Goal: Information Seeking & Learning: Learn about a topic

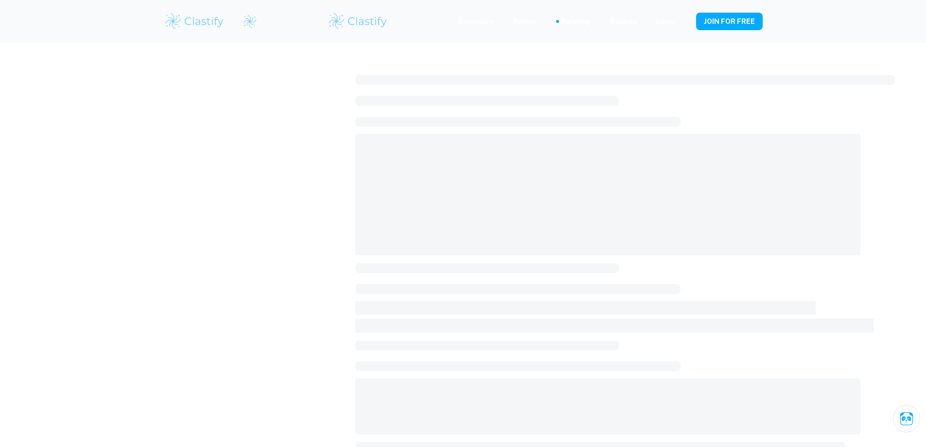
click at [195, 17] on img at bounding box center [195, 21] width 62 height 19
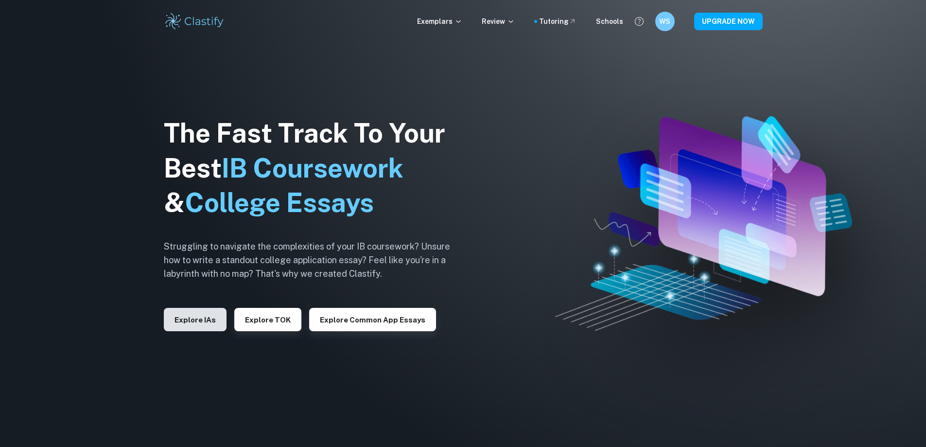
click at [210, 314] on button "Explore IAs" at bounding box center [195, 319] width 63 height 23
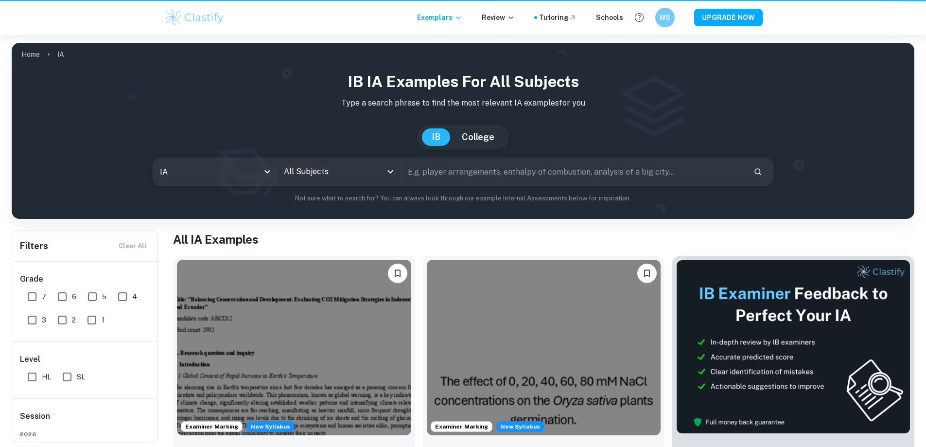
click at [449, 180] on input "text" at bounding box center [573, 171] width 344 height 27
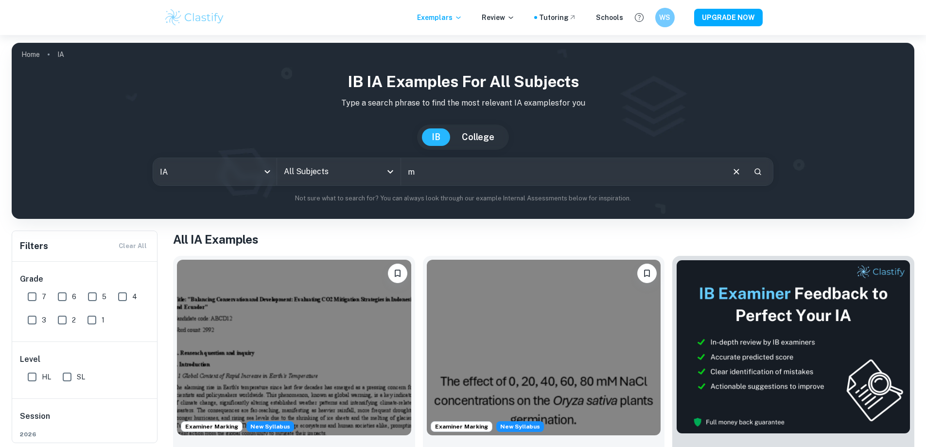
type input "m"
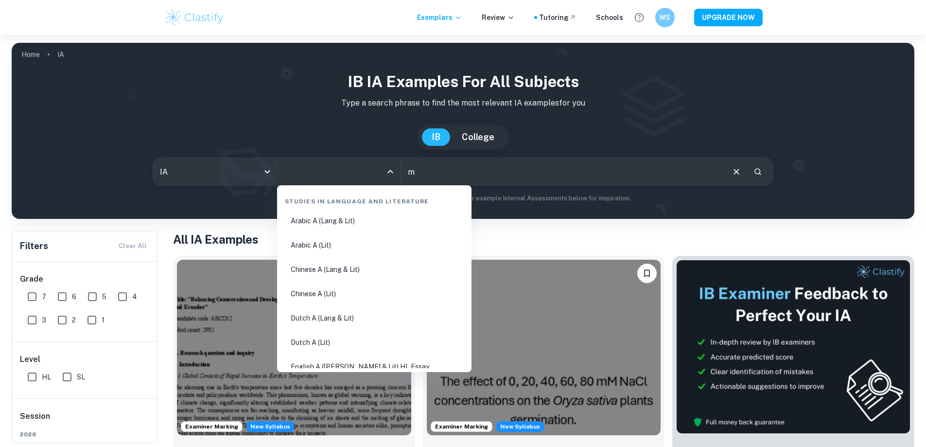
click at [317, 172] on input "All Subjects" at bounding box center [331, 171] width 100 height 18
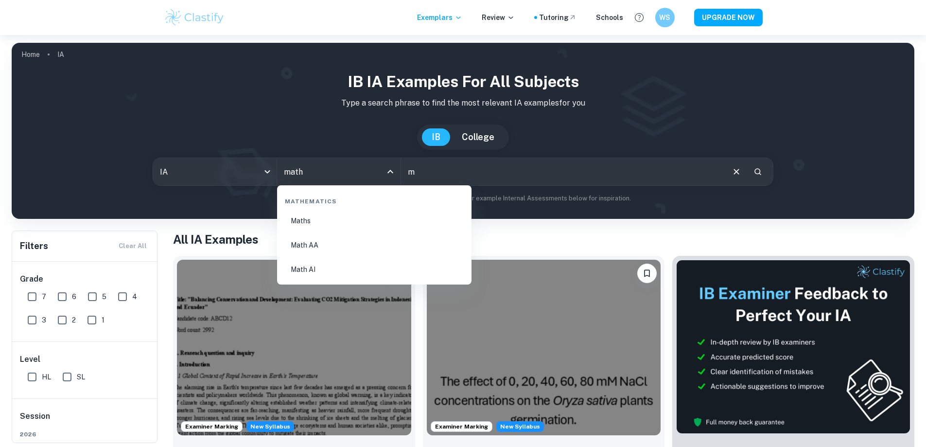
click at [320, 238] on li "Math AA" at bounding box center [374, 245] width 187 height 22
type input "Math AA"
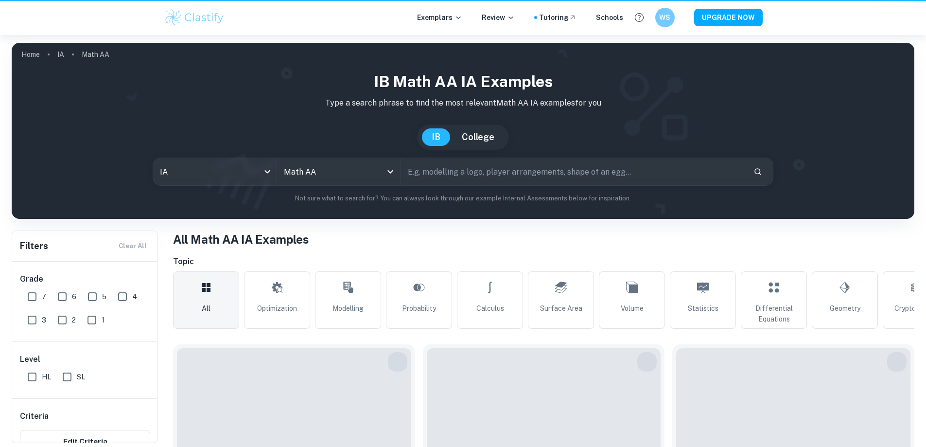
click at [430, 172] on input "text" at bounding box center [573, 171] width 344 height 27
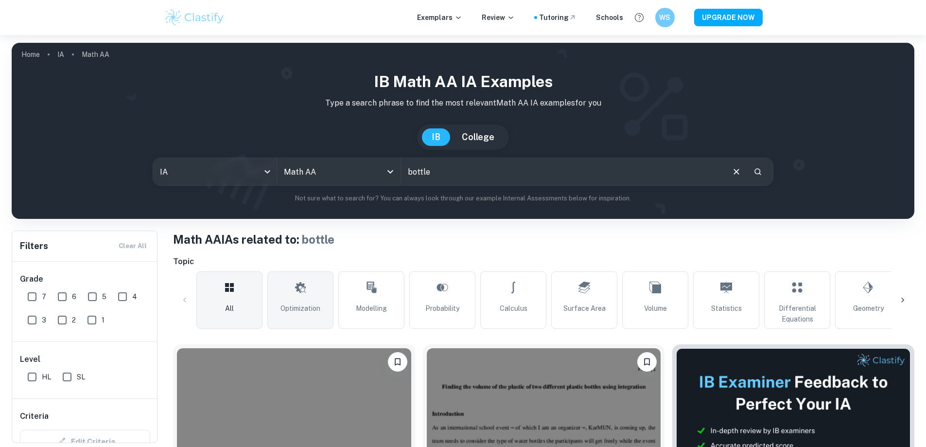
click at [307, 292] on link "Optimization" at bounding box center [300, 299] width 66 height 57
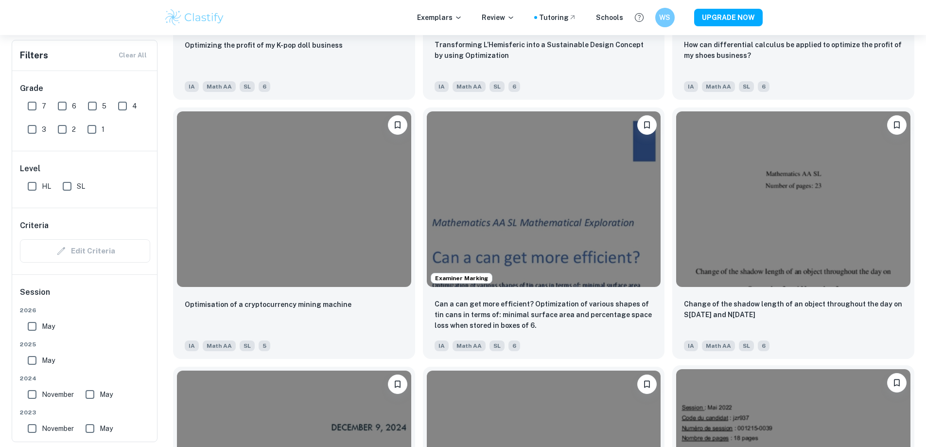
scroll to position [1360, 0]
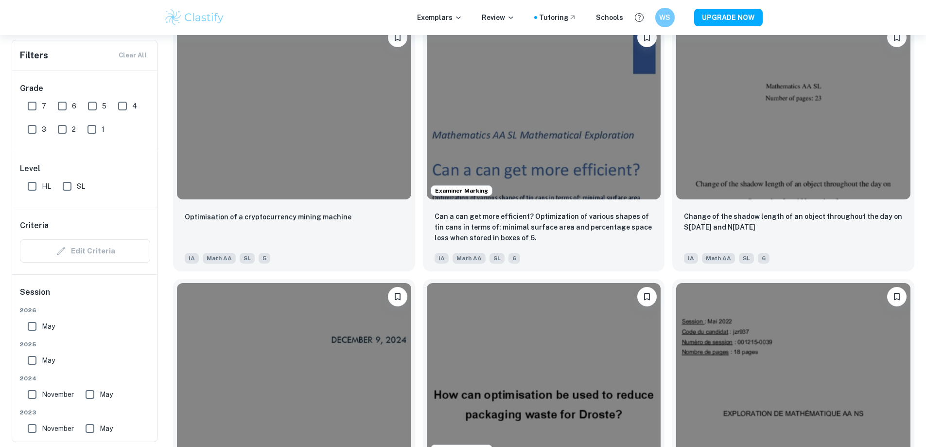
drag, startPoint x: 449, startPoint y: 138, endPoint x: 469, endPoint y: -4, distance: 143.7
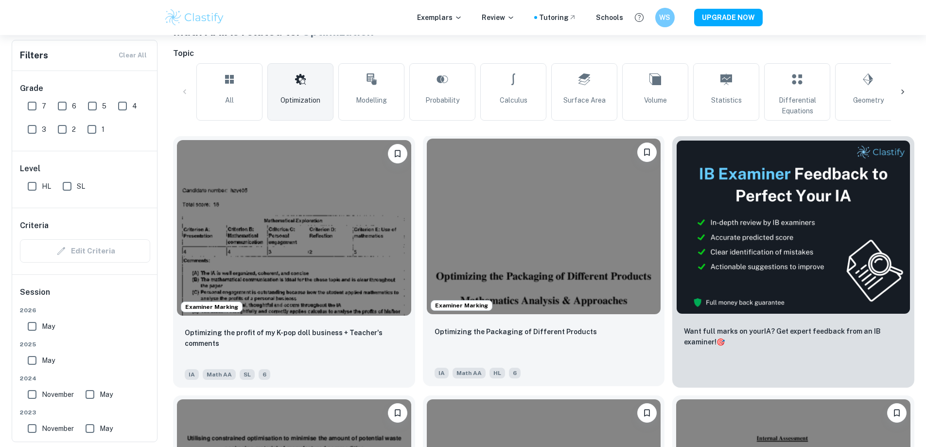
scroll to position [0, 0]
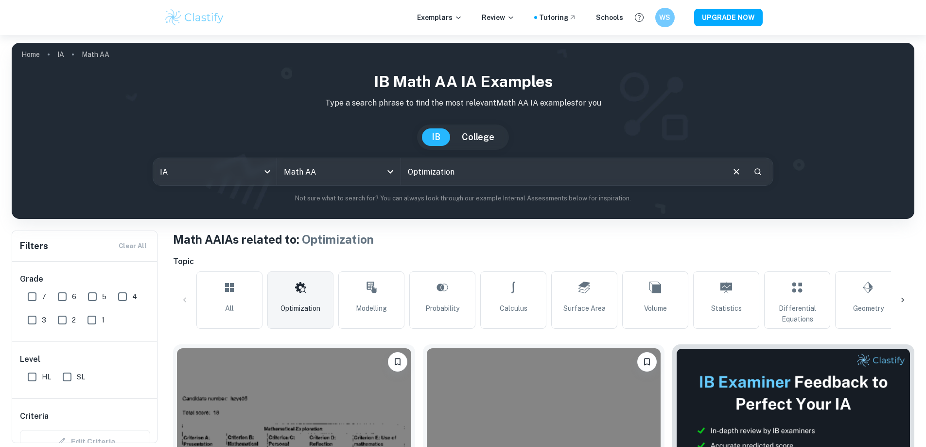
click at [481, 182] on input "Optimization" at bounding box center [562, 171] width 322 height 27
drag, startPoint x: 481, startPoint y: 182, endPoint x: 382, endPoint y: 182, distance: 99.1
click at [382, 182] on div "IA ia All Subjects Math AA All Subjects Optimization ​" at bounding box center [463, 171] width 621 height 28
type input "bottles and can"
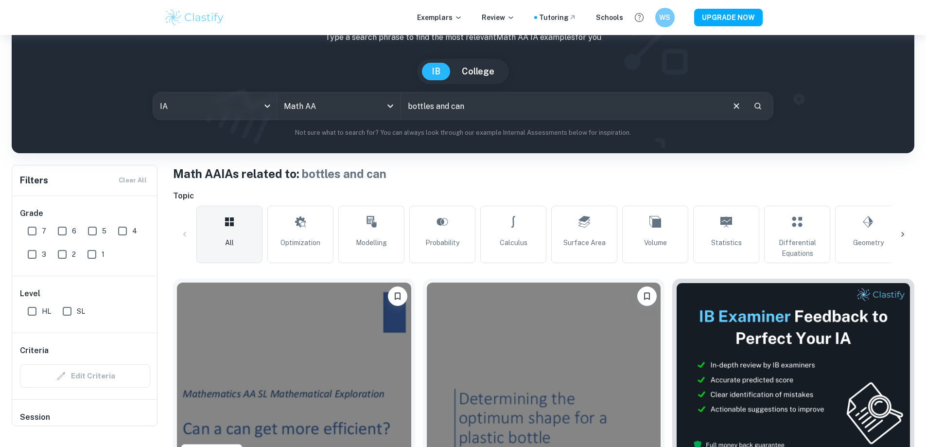
scroll to position [49, 0]
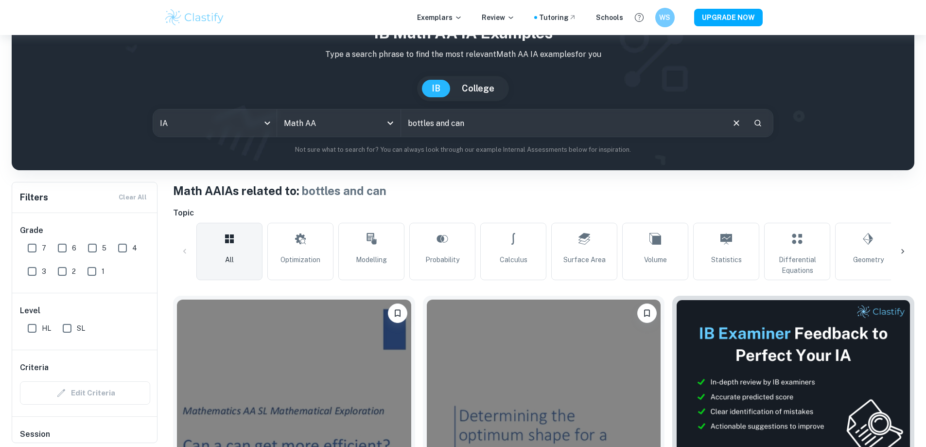
click at [31, 245] on input "7" at bounding box center [31, 247] width 19 height 19
checkbox input "true"
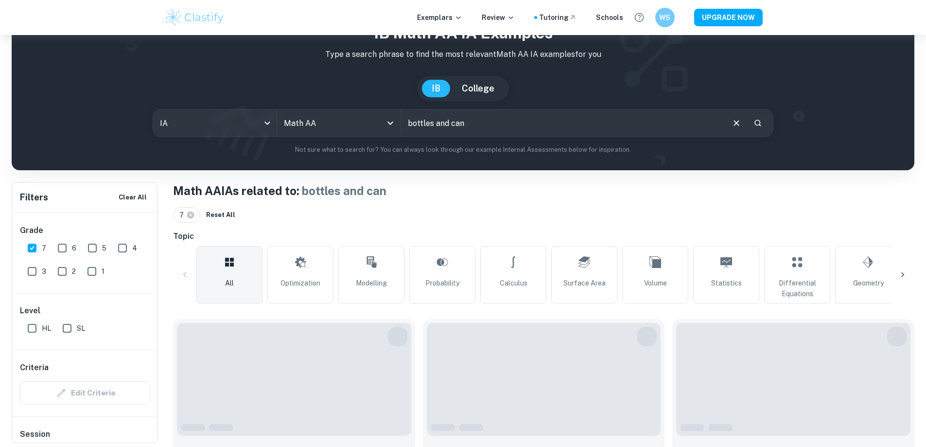
click at [76, 328] on input "SL" at bounding box center [66, 327] width 19 height 19
checkbox input "true"
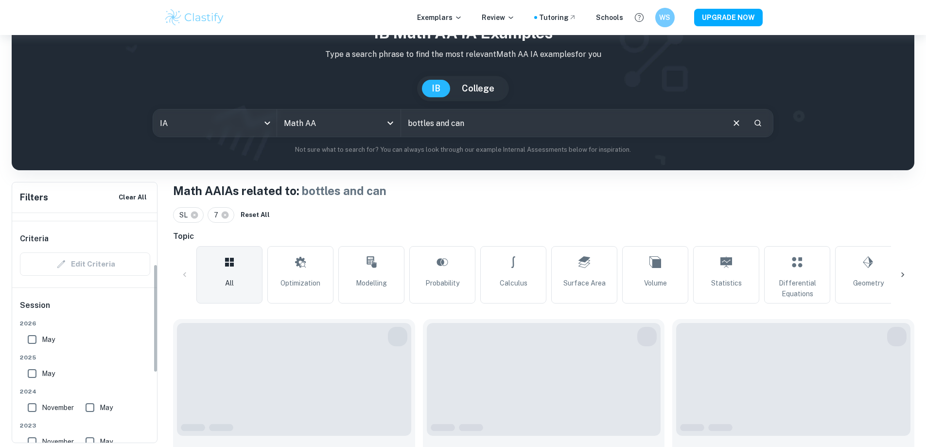
scroll to position [146, 0]
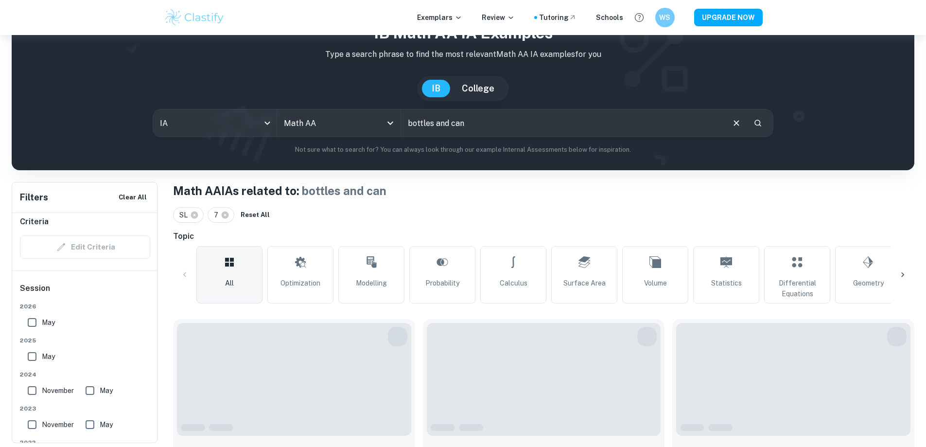
click at [29, 326] on input "May" at bounding box center [31, 321] width 19 height 19
checkbox input "true"
click at [35, 354] on input "May" at bounding box center [31, 355] width 19 height 19
checkbox input "true"
click at [33, 390] on input "November" at bounding box center [31, 389] width 19 height 19
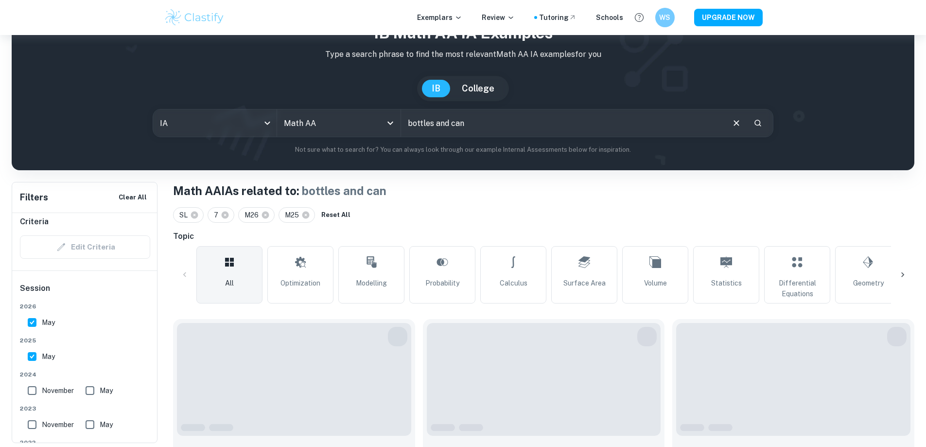
checkbox input "true"
click at [91, 389] on input "May" at bounding box center [89, 389] width 19 height 19
checkbox input "true"
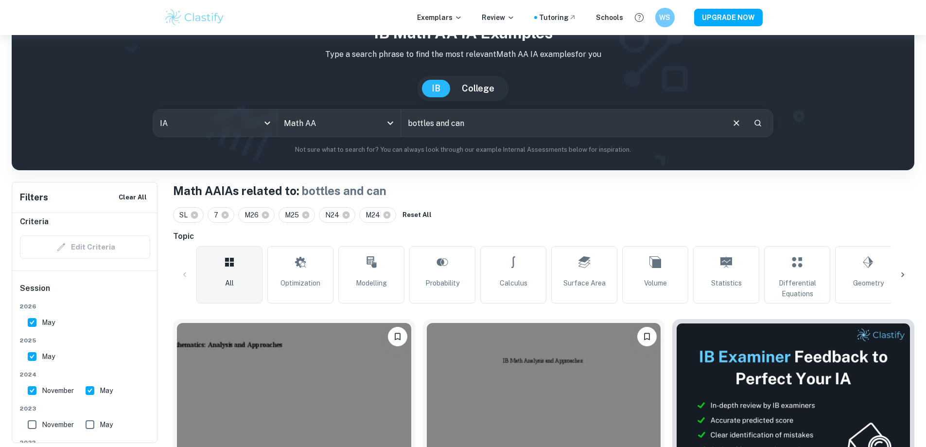
click at [38, 423] on input "November" at bounding box center [31, 423] width 19 height 19
checkbox input "true"
click at [93, 424] on input "May" at bounding box center [89, 423] width 19 height 19
checkbox input "true"
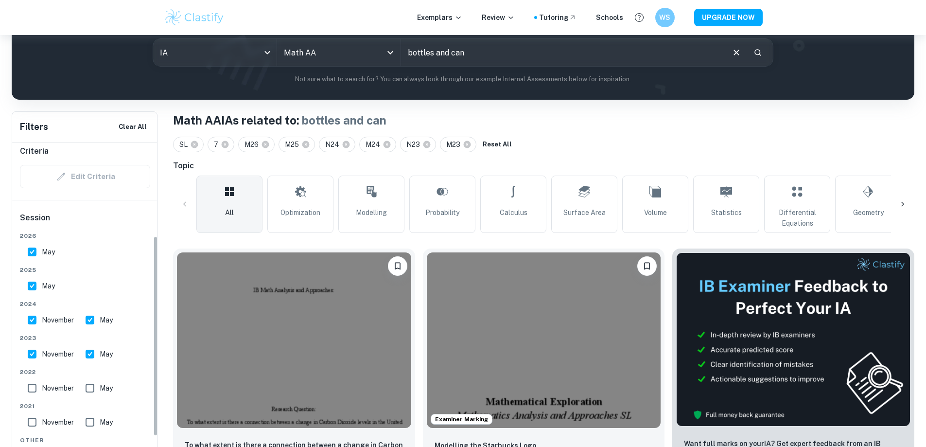
scroll to position [0, 0]
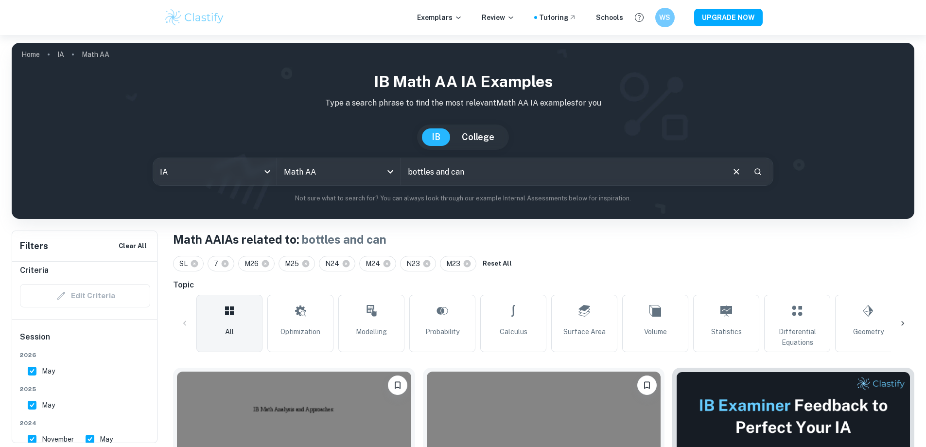
click at [480, 169] on input "bottles and can" at bounding box center [562, 171] width 322 height 27
drag, startPoint x: 480, startPoint y: 169, endPoint x: 440, endPoint y: 170, distance: 40.3
click at [440, 170] on input "bottles and can" at bounding box center [562, 171] width 322 height 27
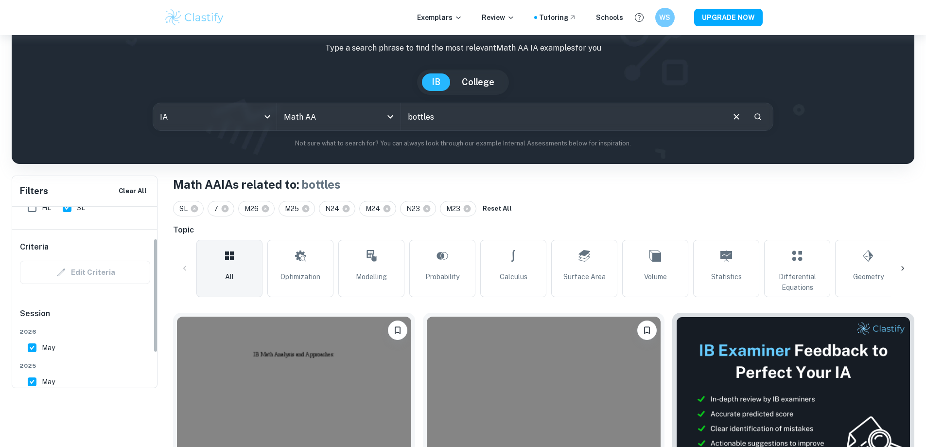
scroll to position [146, 0]
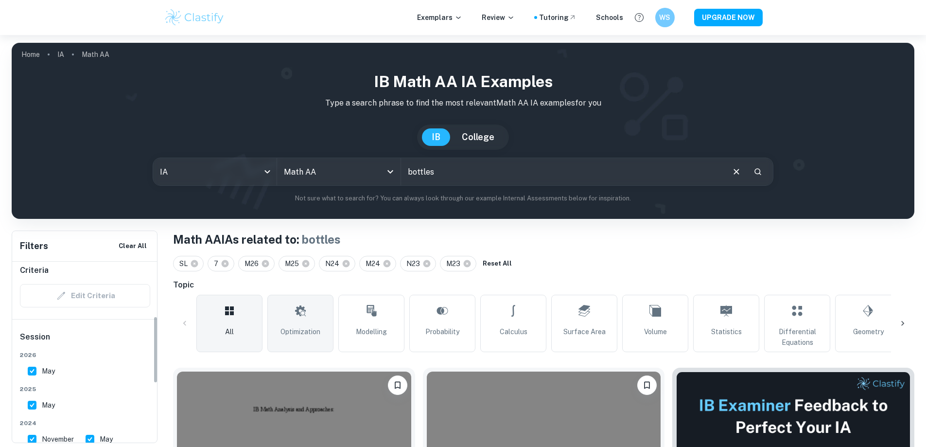
click at [296, 326] on span "Optimization" at bounding box center [300, 331] width 40 height 11
type input "Optimization"
click at [264, 264] on icon at bounding box center [265, 263] width 7 height 7
checkbox input "false"
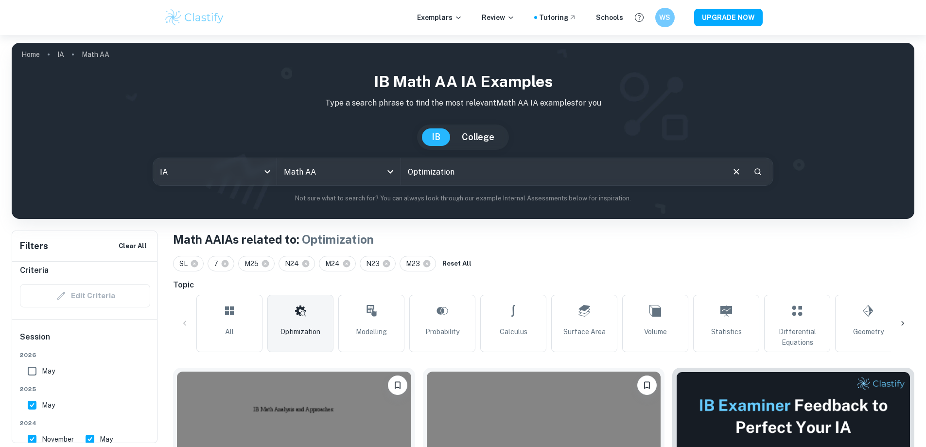
click at [264, 264] on icon at bounding box center [265, 263] width 7 height 7
checkbox input "false"
click at [264, 264] on icon at bounding box center [265, 263] width 9 height 9
checkbox input "false"
click at [264, 264] on icon at bounding box center [265, 263] width 7 height 7
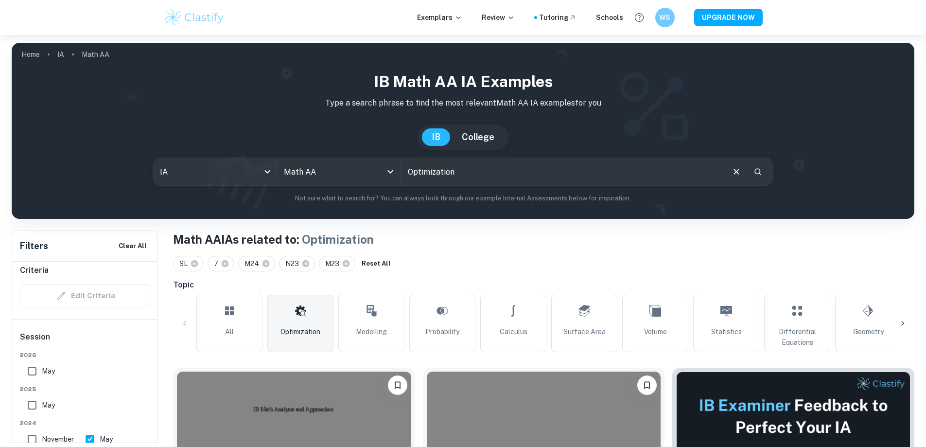
checkbox input "false"
click at [264, 264] on icon at bounding box center [264, 263] width 9 height 9
checkbox input "false"
click at [264, 264] on icon at bounding box center [265, 263] width 7 height 7
checkbox input "false"
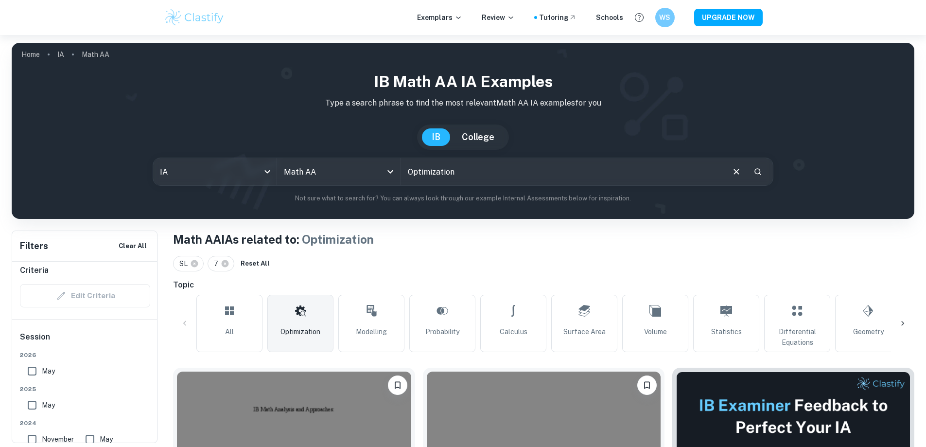
click at [216, 265] on span "7" at bounding box center [218, 263] width 9 height 11
click at [226, 263] on icon at bounding box center [225, 263] width 7 height 7
checkbox input "false"
click at [132, 244] on button "Clear All" at bounding box center [132, 246] width 33 height 15
checkbox input "false"
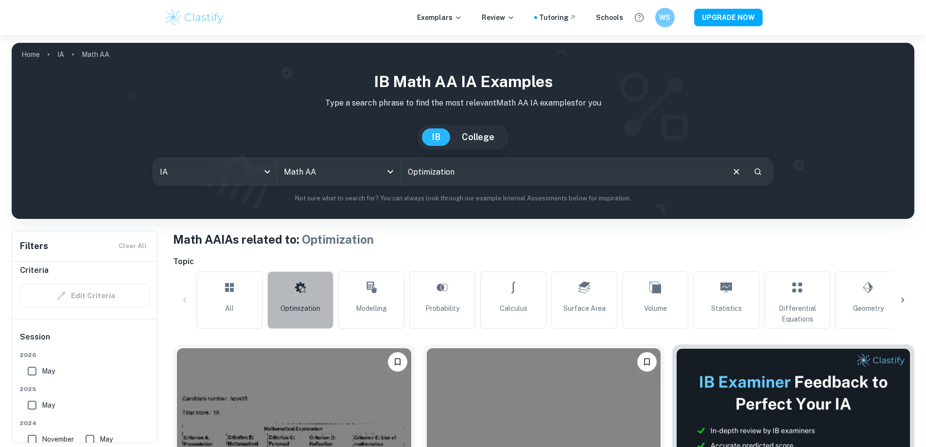
click at [281, 291] on link "Optimization" at bounding box center [300, 299] width 66 height 57
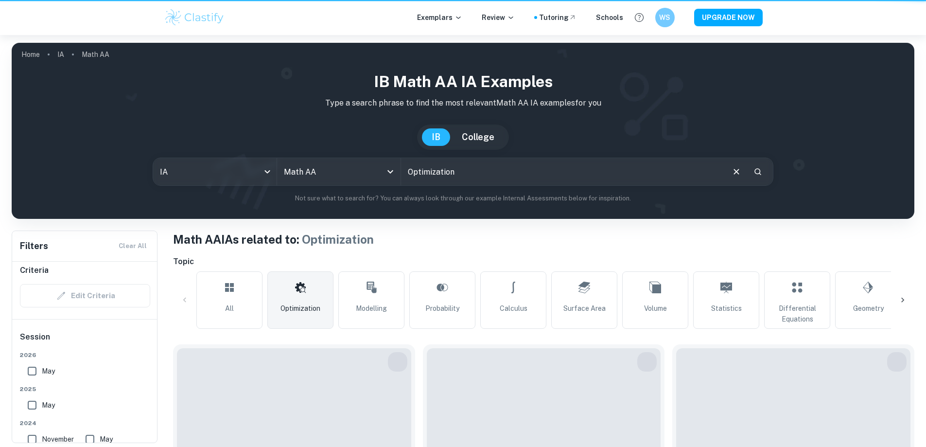
click at [482, 174] on input "Optimization" at bounding box center [562, 171] width 322 height 27
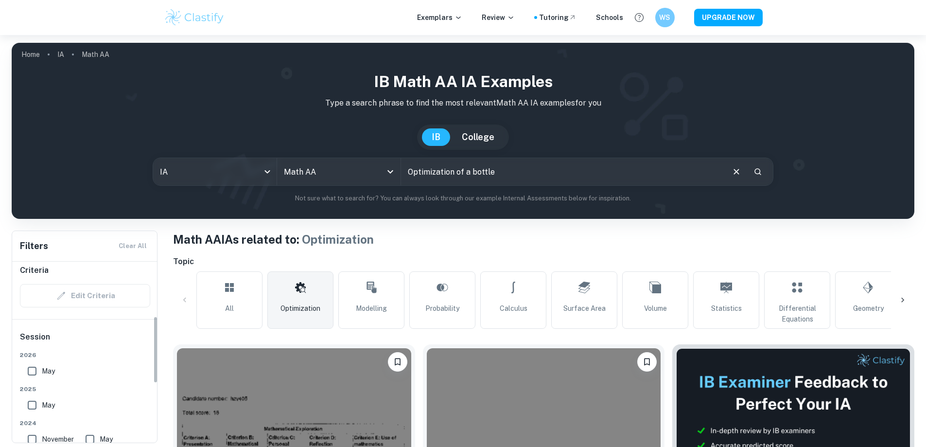
type input "Optimization of a bottle"
drag, startPoint x: 103, startPoint y: 239, endPoint x: 84, endPoint y: 244, distance: 19.2
click at [95, 240] on div "Filters Clear All" at bounding box center [84, 246] width 145 height 30
click at [50, 241] on div "Filters Clear All" at bounding box center [84, 246] width 145 height 30
click at [39, 273] on h6 "Criteria" at bounding box center [34, 270] width 29 height 12
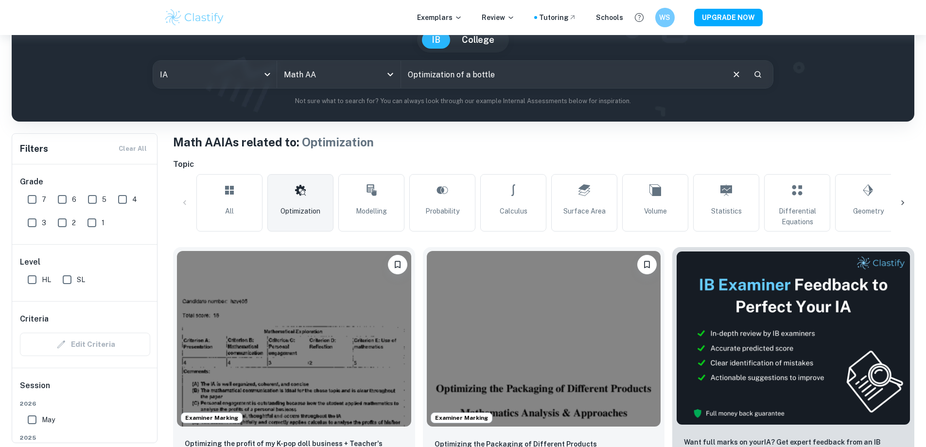
click at [66, 204] on input "6" at bounding box center [61, 198] width 19 height 19
checkbox input "true"
click at [31, 197] on input "7" at bounding box center [31, 198] width 19 height 19
checkbox input "true"
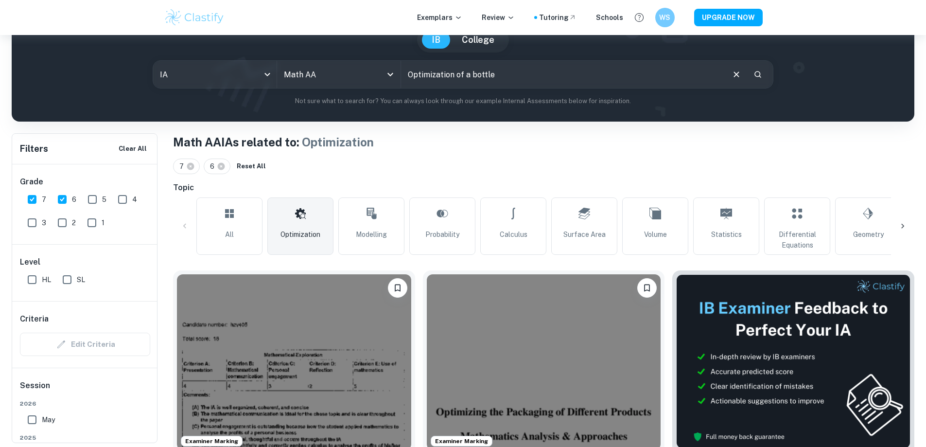
click at [521, 63] on input "Optimization of a bottle" at bounding box center [562, 74] width 322 height 27
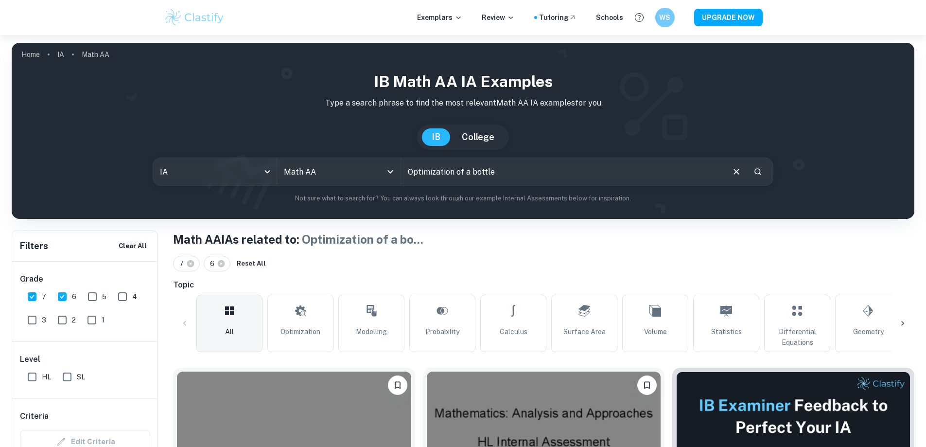
scroll to position [194, 0]
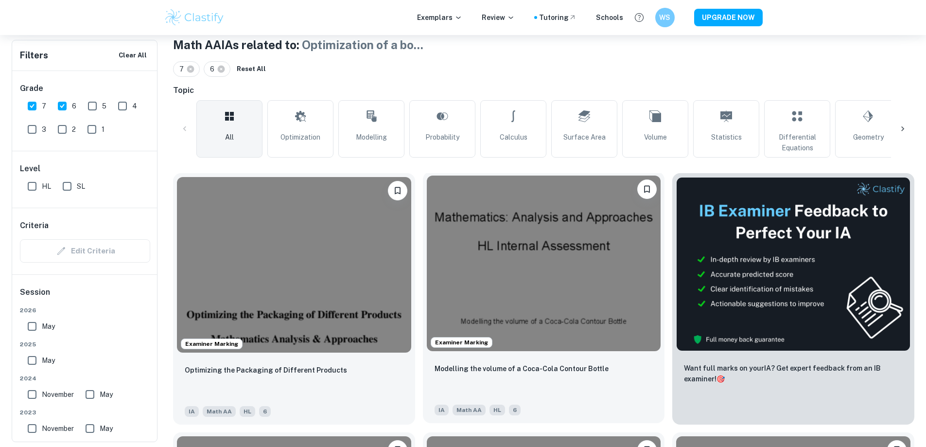
click at [462, 258] on img at bounding box center [544, 262] width 234 height 175
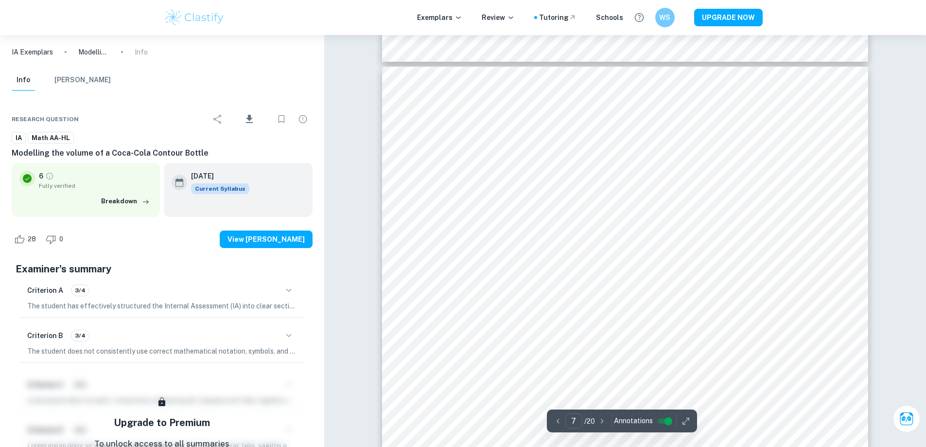
scroll to position [3935, 0]
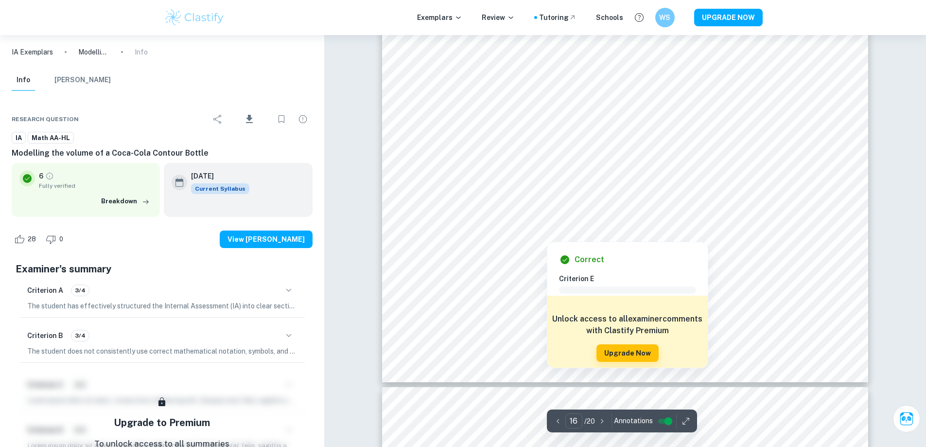
type input "17"
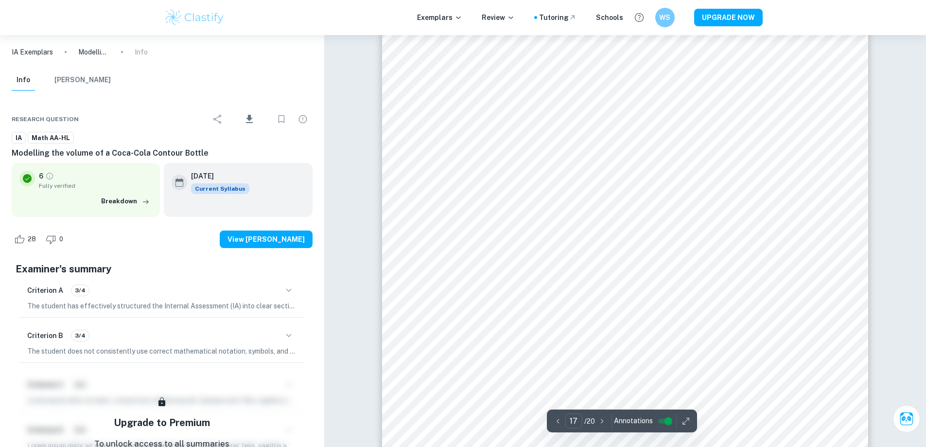
scroll to position [10737, 0]
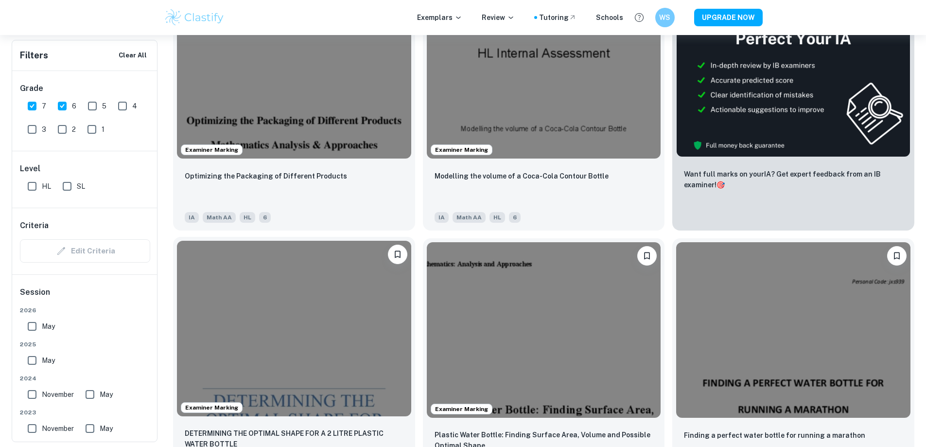
scroll to position [389, 0]
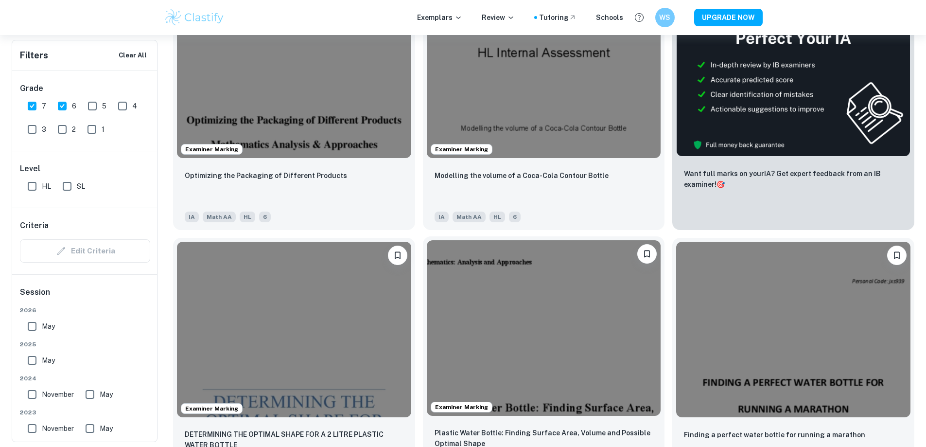
click at [427, 300] on img at bounding box center [544, 327] width 234 height 175
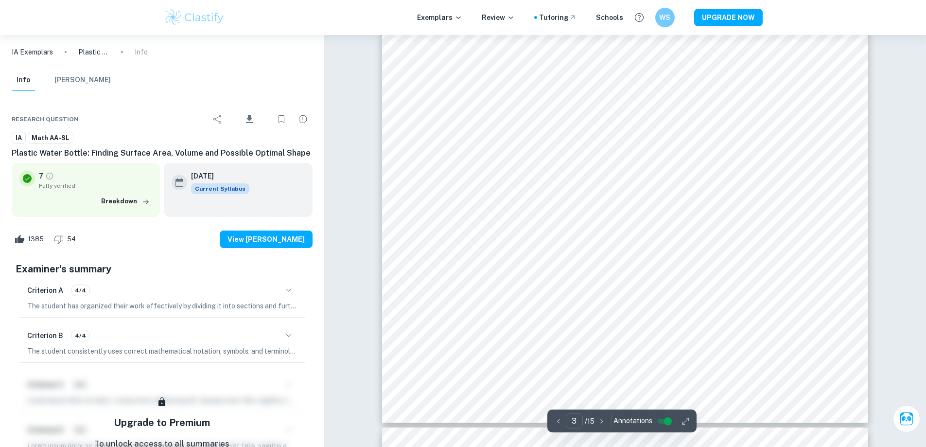
scroll to position [1846, 0]
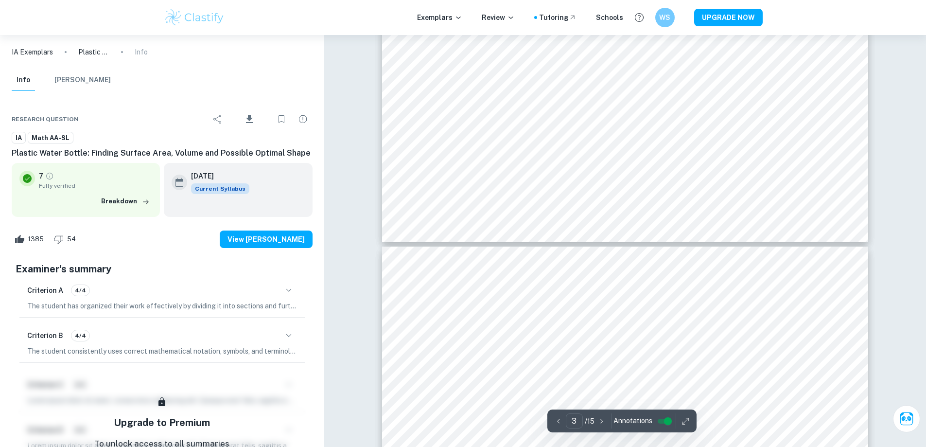
type input "4"
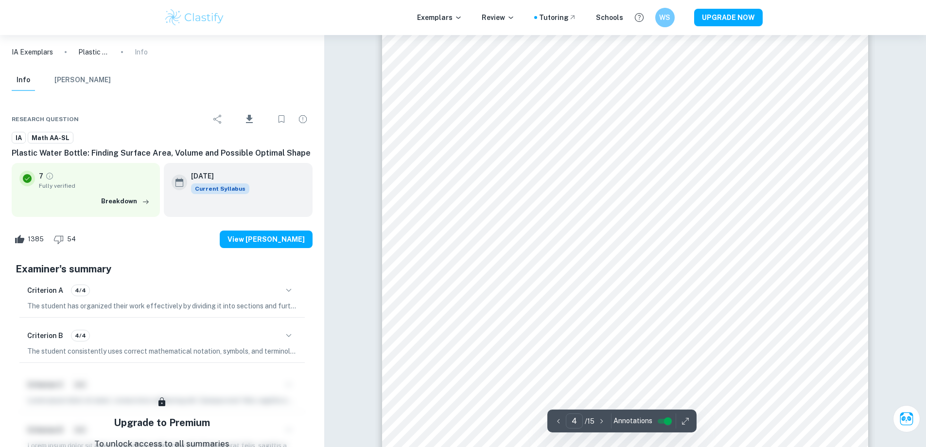
scroll to position [2429, 0]
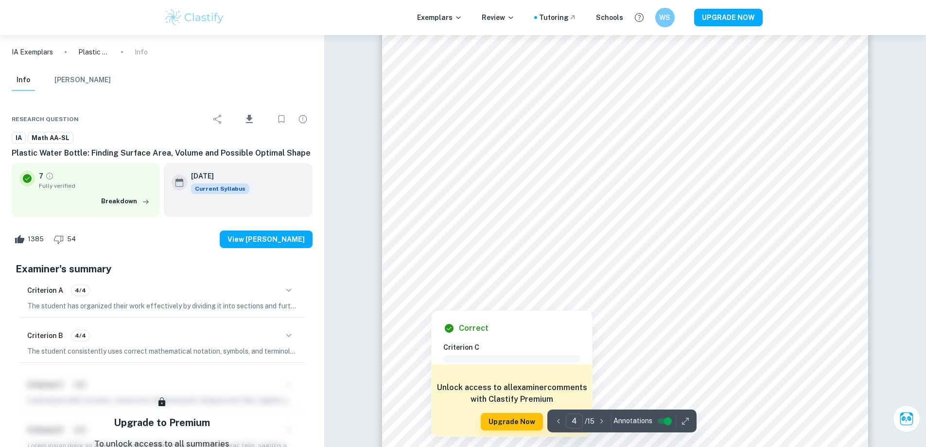
click at [544, 290] on div at bounding box center [625, 287] width 427 height 17
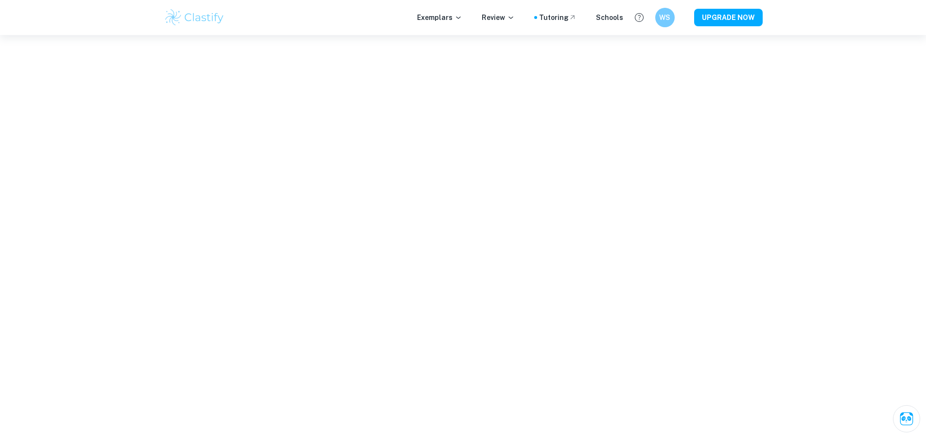
scroll to position [1658, 0]
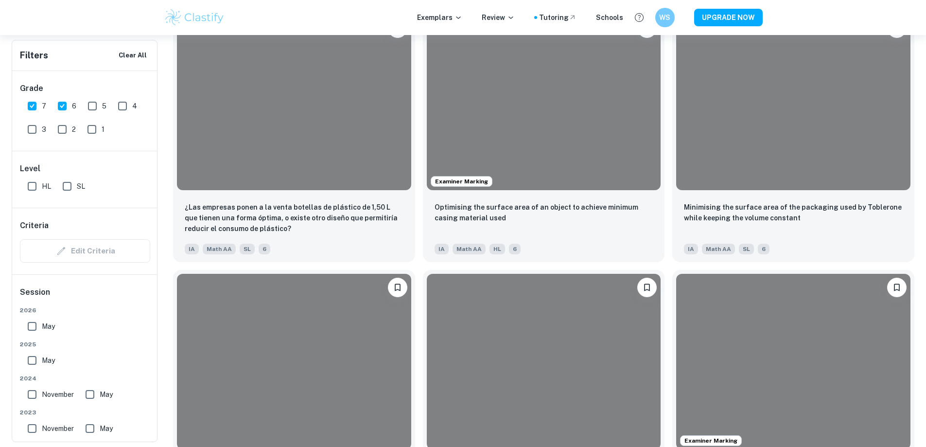
scroll to position [389, 0]
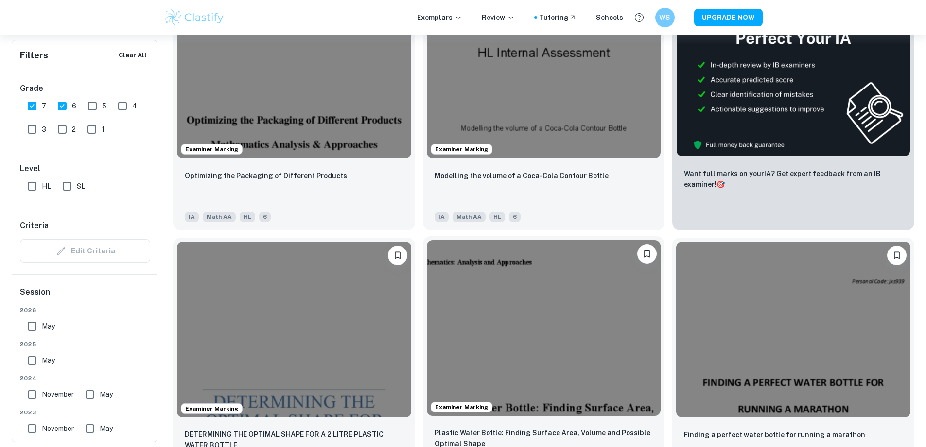
click at [427, 276] on img at bounding box center [544, 327] width 234 height 175
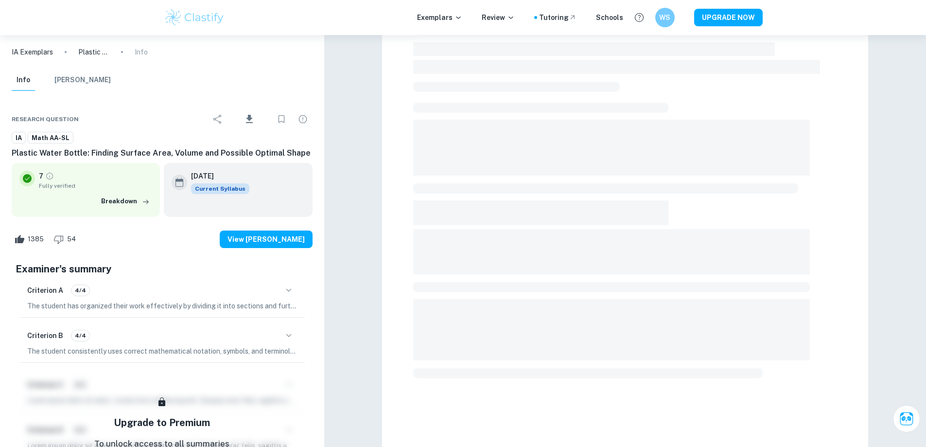
scroll to position [286, 0]
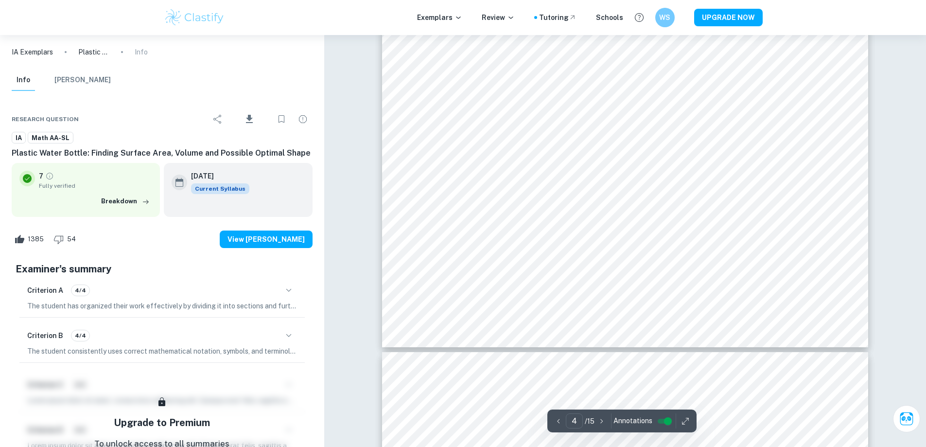
type input "5"
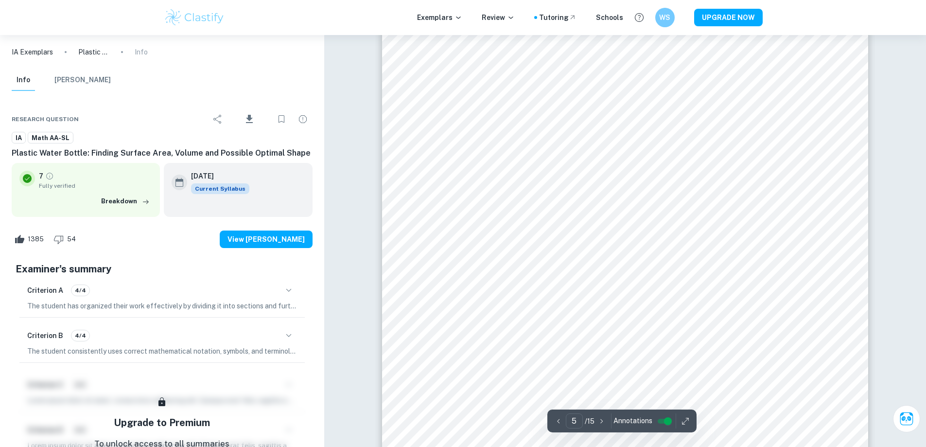
scroll to position [3249, 0]
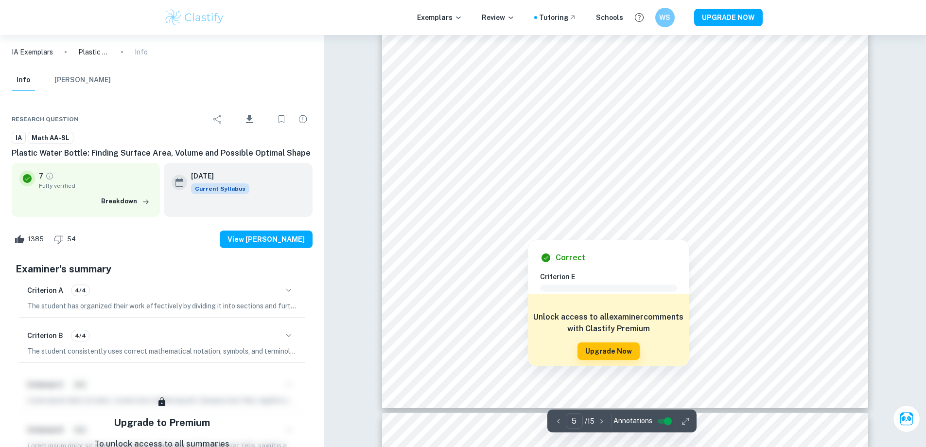
click at [560, 199] on div at bounding box center [627, 205] width 209 height 12
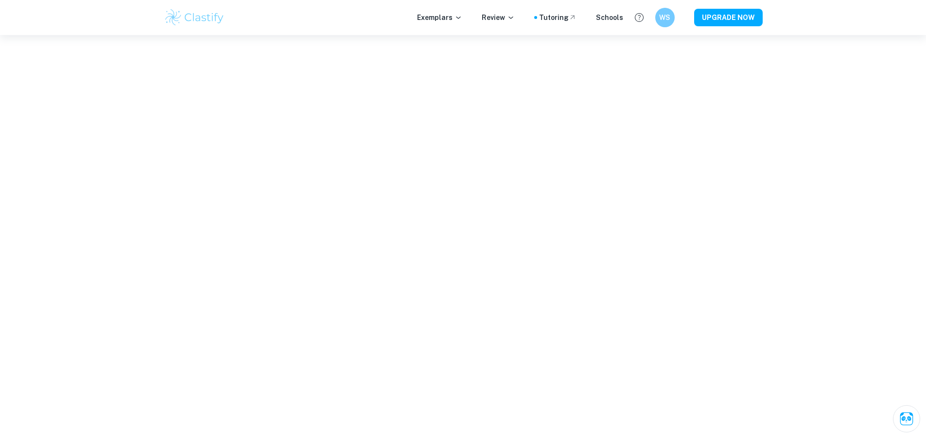
scroll to position [3229, 0]
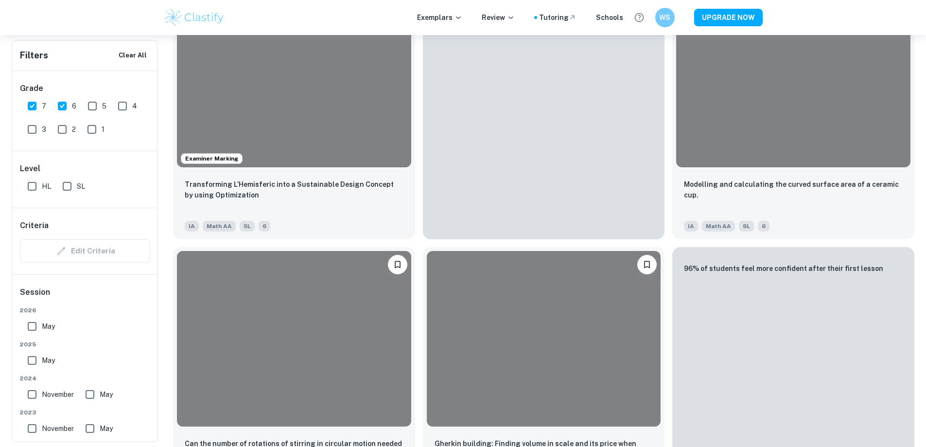
scroll to position [389, 0]
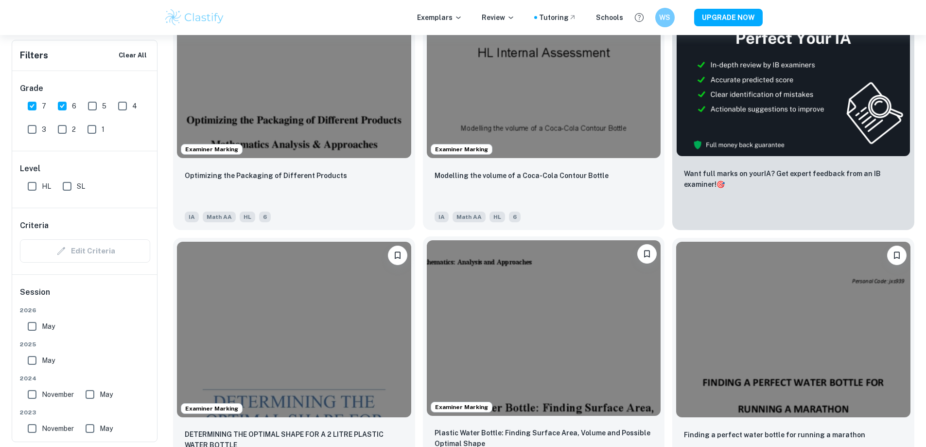
click at [427, 264] on img at bounding box center [544, 327] width 234 height 175
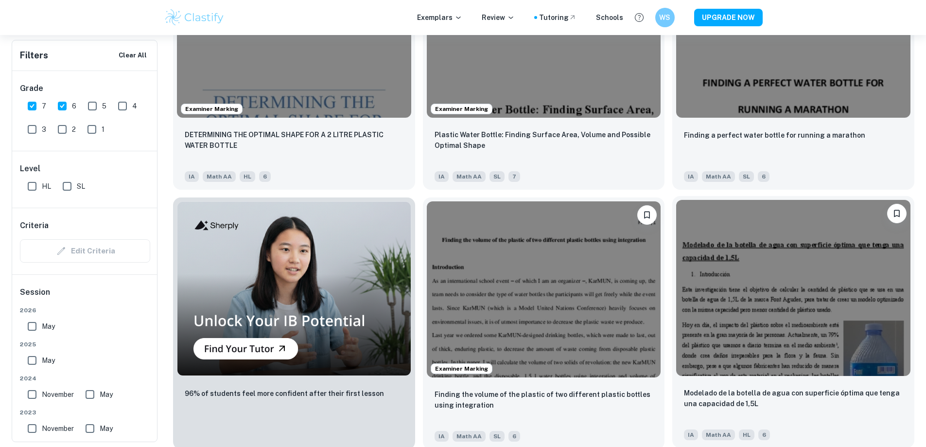
scroll to position [583, 0]
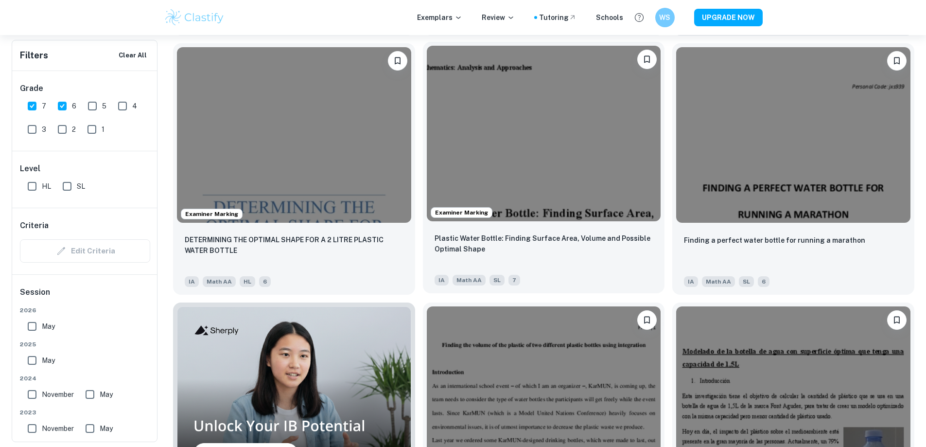
click at [427, 111] on img at bounding box center [544, 133] width 234 height 175
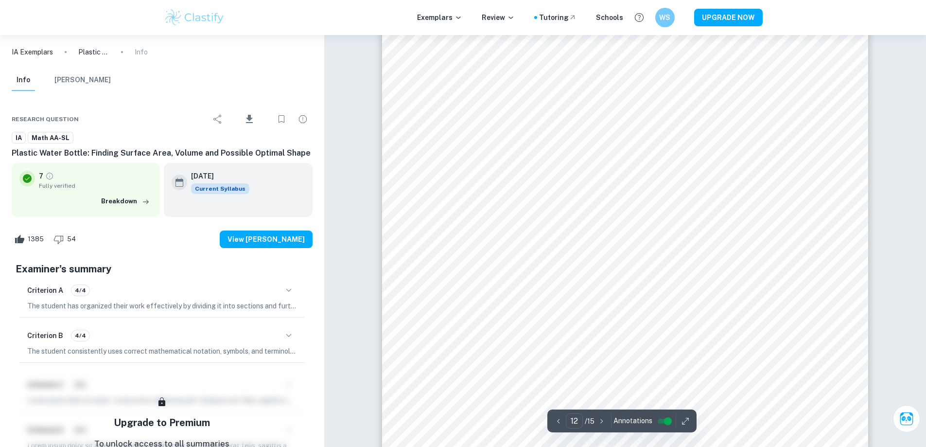
scroll to position [8162, 0]
type input "12"
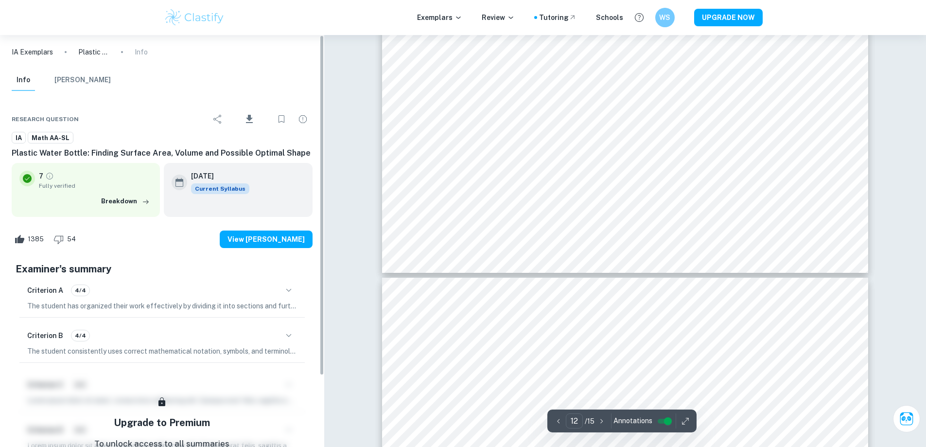
scroll to position [8308, 0]
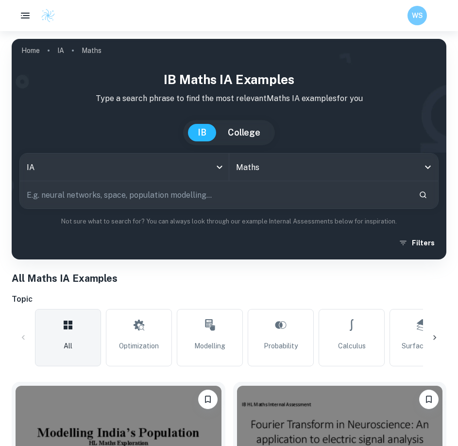
drag, startPoint x: 269, startPoint y: 117, endPoint x: 221, endPoint y: 96, distance: 52.2
click at [227, 95] on p "Type a search phrase to find the most relevant Maths IA examples for you" at bounding box center [228, 99] width 419 height 12
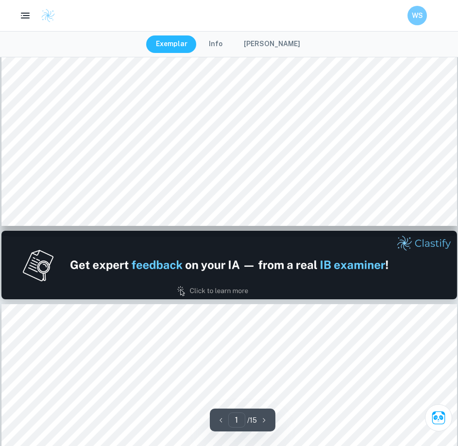
scroll to position [680, 0]
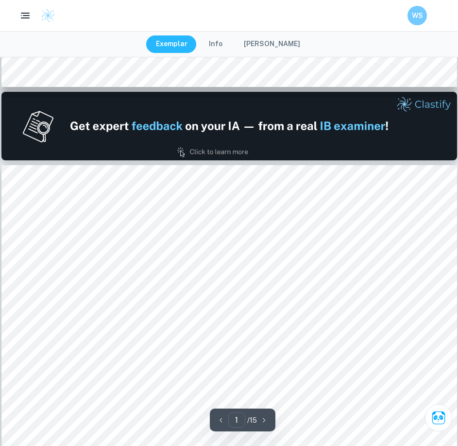
type input "2"
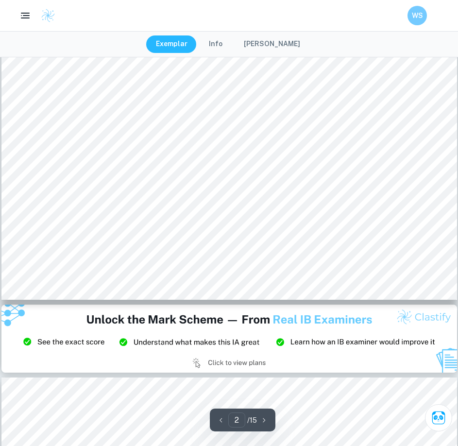
scroll to position [1117, 0]
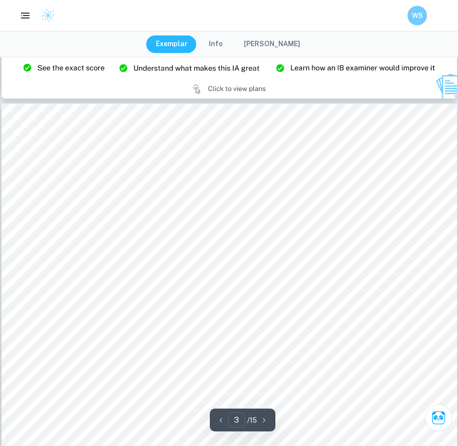
scroll to position [1360, 0]
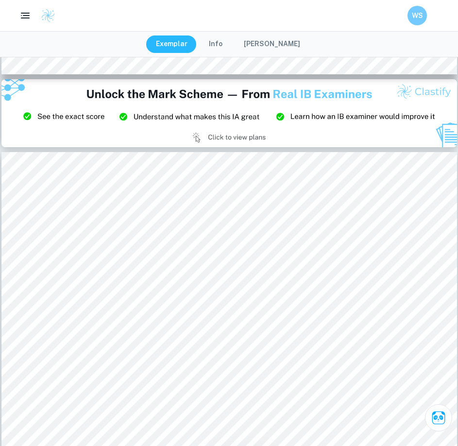
click at [136, 26] on div "WS" at bounding box center [229, 15] width 458 height 31
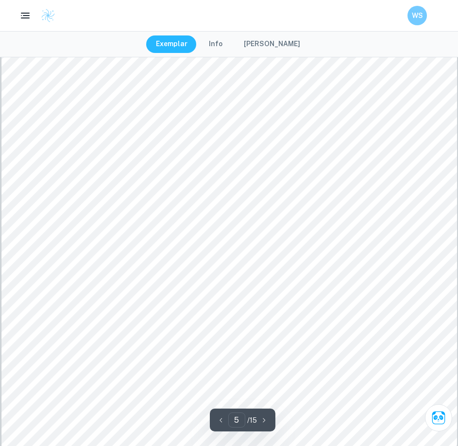
scroll to position [3099, 0]
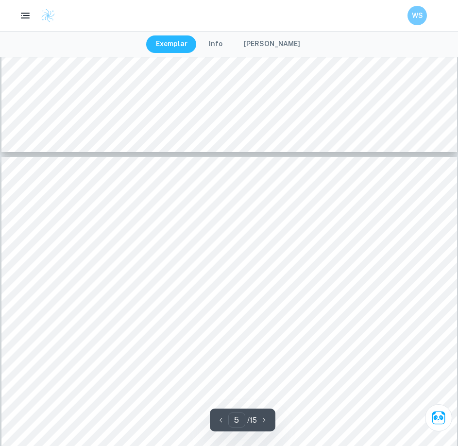
type input "6"
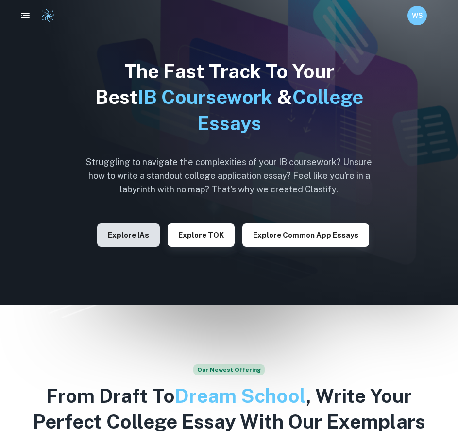
click at [143, 235] on button "Explore IAs" at bounding box center [128, 234] width 63 height 23
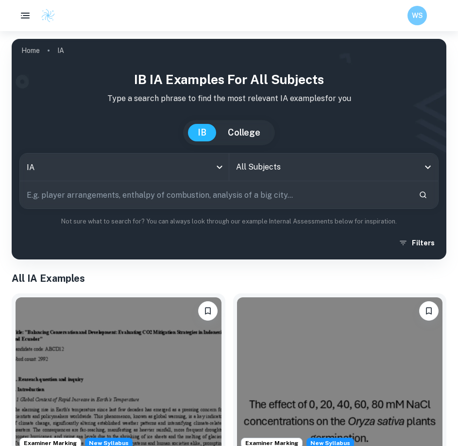
click at [213, 196] on input "text" at bounding box center [215, 194] width 391 height 27
click at [284, 166] on input "All Subjects" at bounding box center [327, 167] width 186 height 18
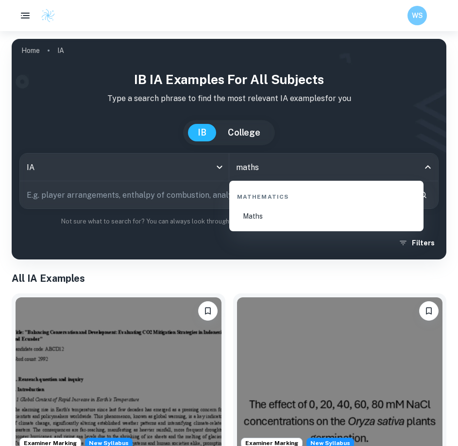
click at [274, 218] on li "Maths" at bounding box center [326, 216] width 187 height 22
type input "Maths"
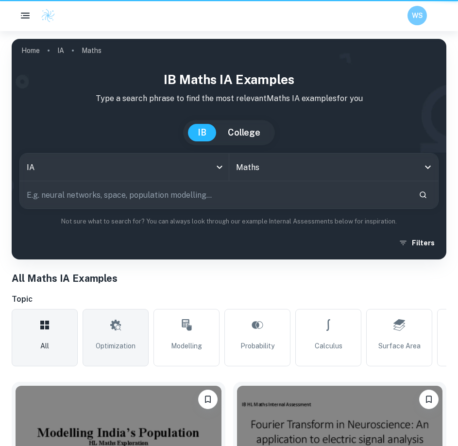
click at [109, 334] on link "Optimization" at bounding box center [116, 337] width 66 height 57
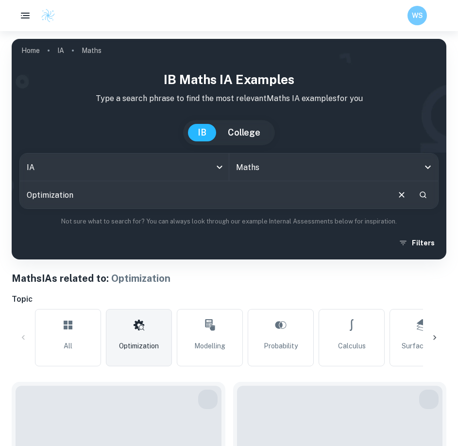
click at [111, 198] on input "Optimization" at bounding box center [204, 194] width 369 height 27
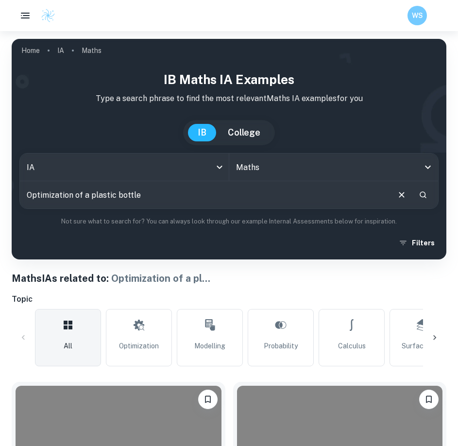
drag, startPoint x: 154, startPoint y: 195, endPoint x: 89, endPoint y: 197, distance: 64.1
click at [89, 197] on input "Optimization of a plastic bottle" at bounding box center [204, 194] width 369 height 27
drag, startPoint x: 122, startPoint y: 194, endPoint x: 0, endPoint y: 197, distance: 122.5
click at [0, 197] on html "We value your privacy We use cookies to enhance your browsing experience, serve…" at bounding box center [229, 223] width 458 height 446
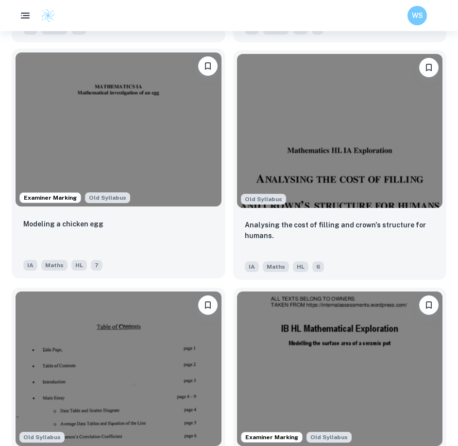
scroll to position [1992, 0]
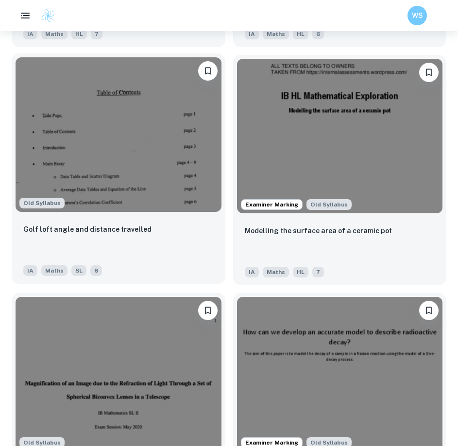
drag, startPoint x: 222, startPoint y: 282, endPoint x: 456, endPoint y: 163, distance: 262.0
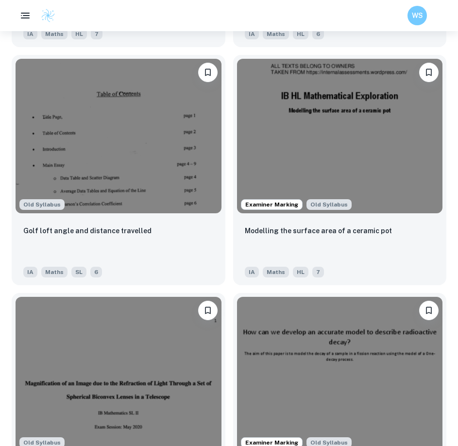
scroll to position [0, 0]
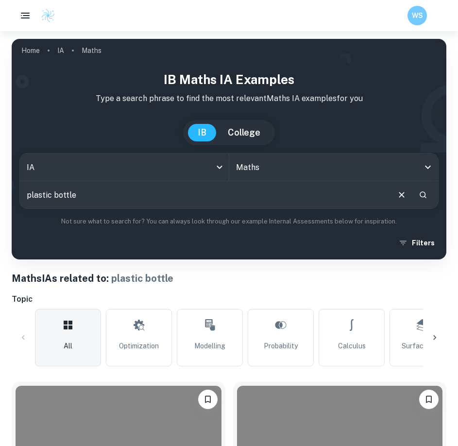
drag, startPoint x: 144, startPoint y: 197, endPoint x: -93, endPoint y: 207, distance: 237.3
click at [0, 207] on html "We value your privacy We use cookies to enhance your browsing experience, serve…" at bounding box center [229, 223] width 458 height 446
type input "2L plastic bottle optimization"
click at [164, 197] on input "2L plastic bottle optimization" at bounding box center [204, 194] width 369 height 27
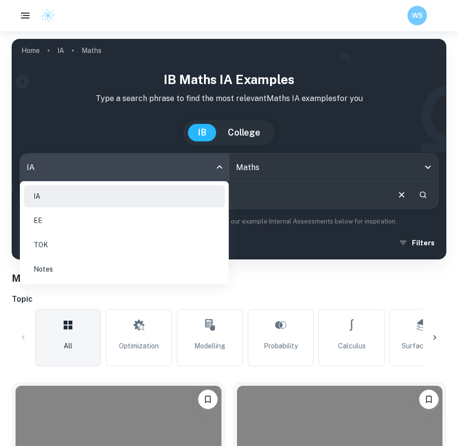
click at [162, 170] on body "We value your privacy We use cookies to enhance your browsing experience, serve…" at bounding box center [229, 254] width 458 height 446
click at [176, 169] on div at bounding box center [229, 223] width 458 height 446
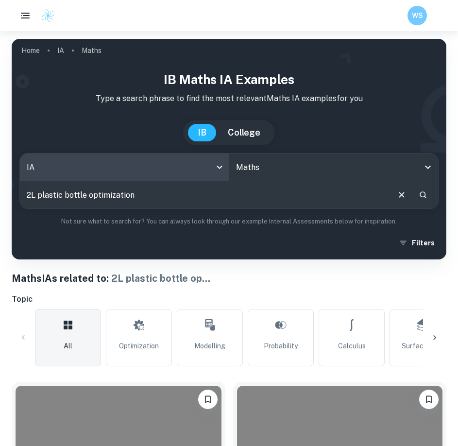
click at [311, 166] on input "Maths" at bounding box center [320, 167] width 173 height 18
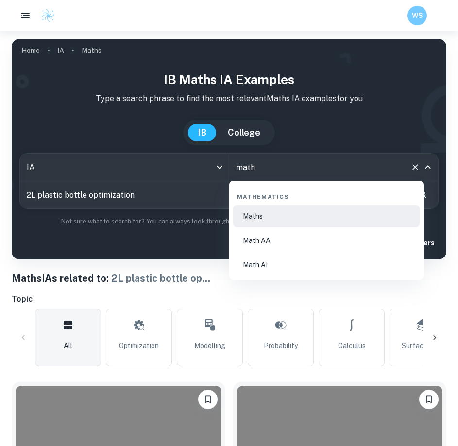
click at [268, 243] on li "Math AA" at bounding box center [326, 240] width 187 height 22
type input "Math AA"
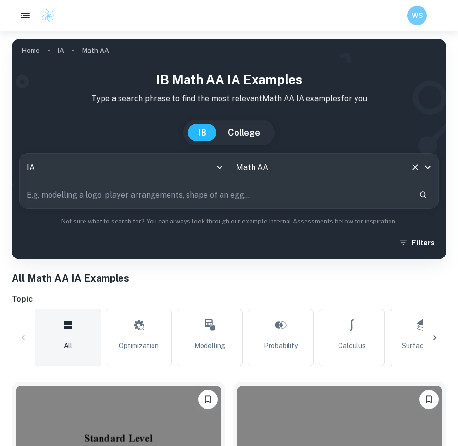
type input "Math AA"
click at [168, 197] on input "text" at bounding box center [215, 194] width 391 height 27
type input "bottle"
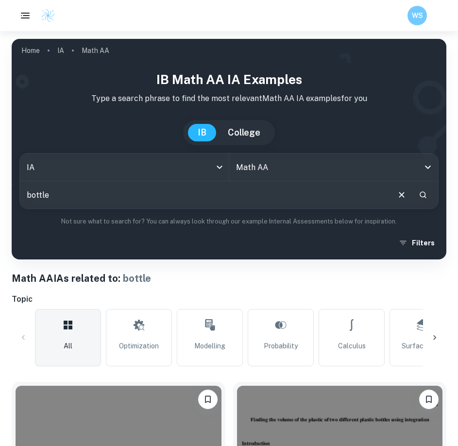
scroll to position [243, 0]
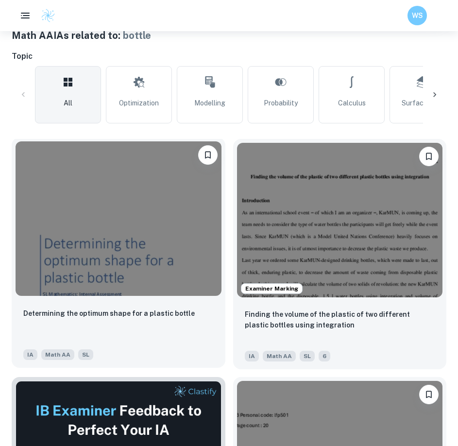
click at [153, 266] on img at bounding box center [119, 218] width 206 height 155
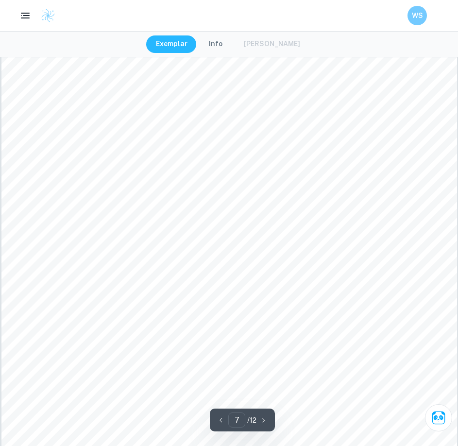
scroll to position [4316, 0]
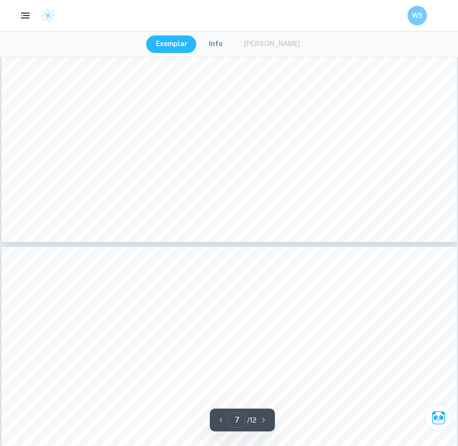
type input "8"
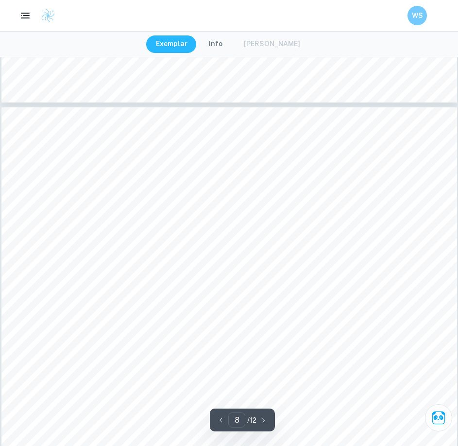
scroll to position [4656, 0]
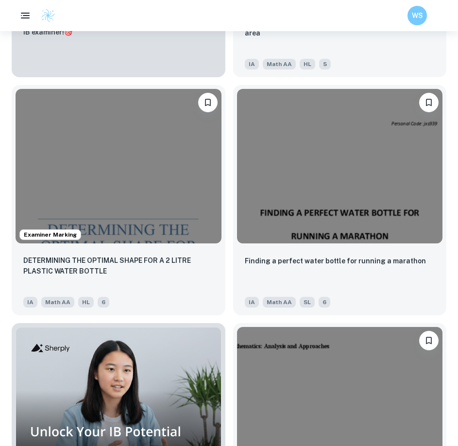
scroll to position [777, 0]
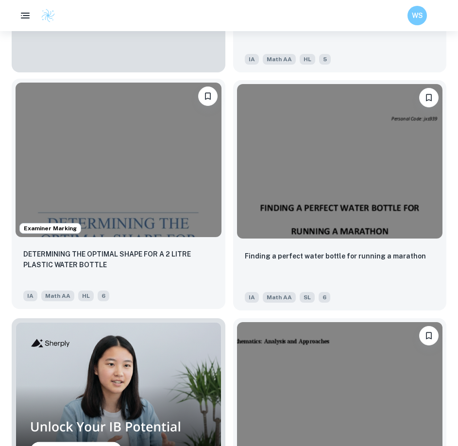
click at [173, 169] on img at bounding box center [119, 160] width 206 height 155
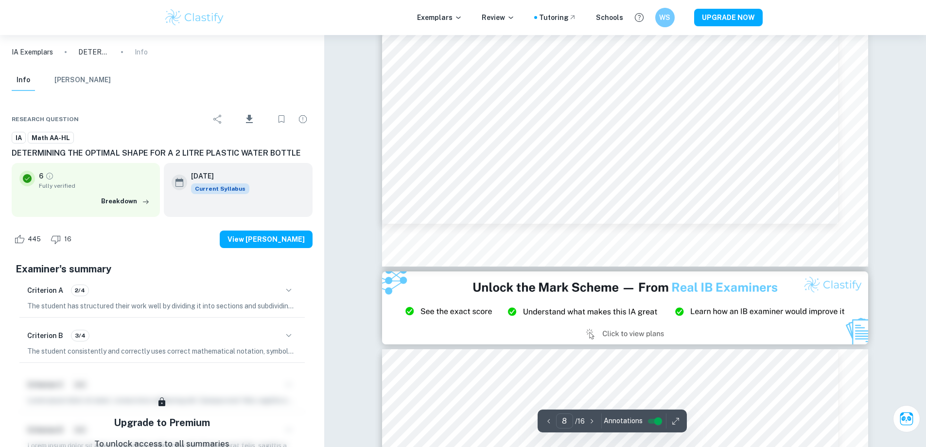
scroll to position [5348, 0]
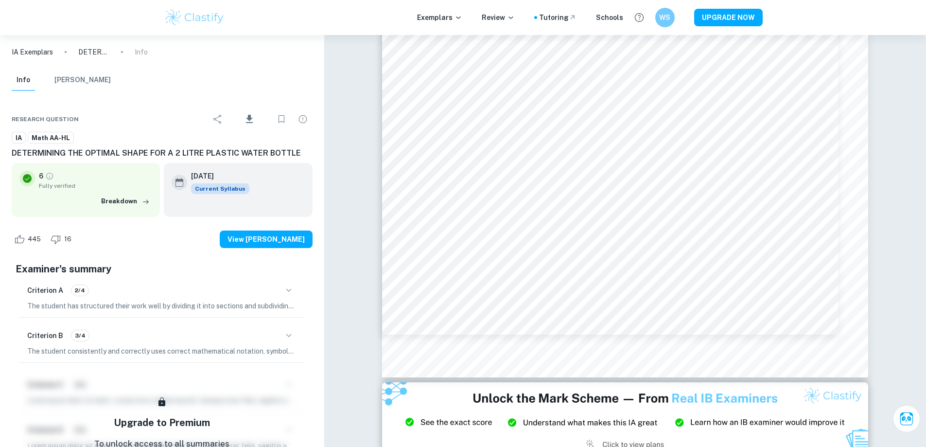
click at [227, 71] on div "Info [PERSON_NAME]" at bounding box center [162, 81] width 316 height 25
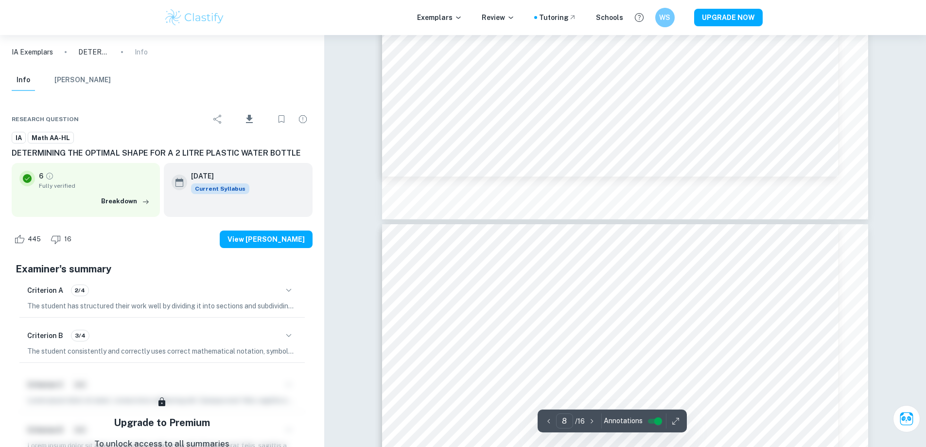
type input "7"
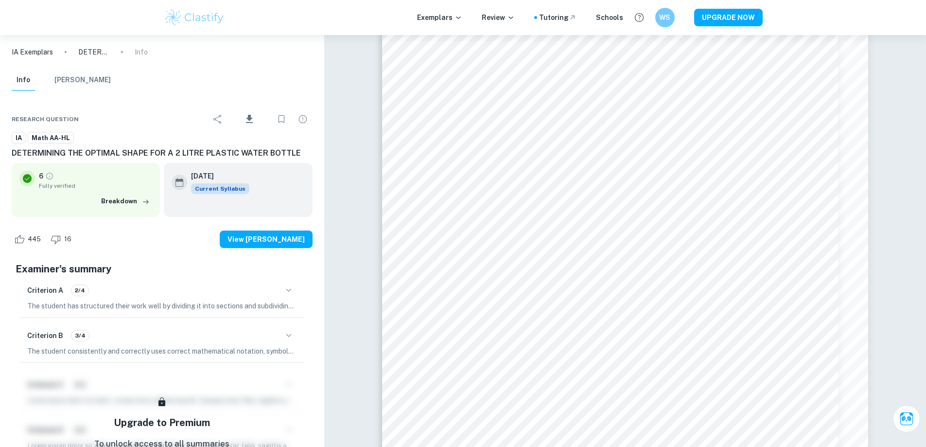
click at [195, 12] on img at bounding box center [195, 17] width 62 height 19
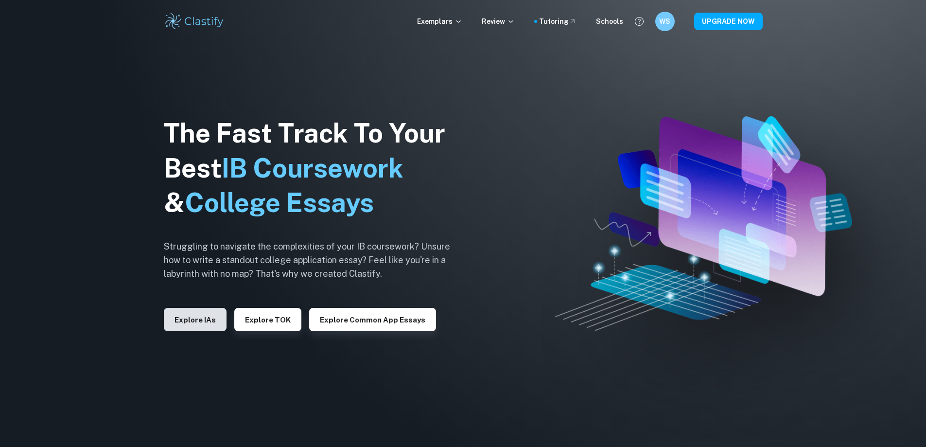
click at [197, 326] on button "Explore IAs" at bounding box center [195, 319] width 63 height 23
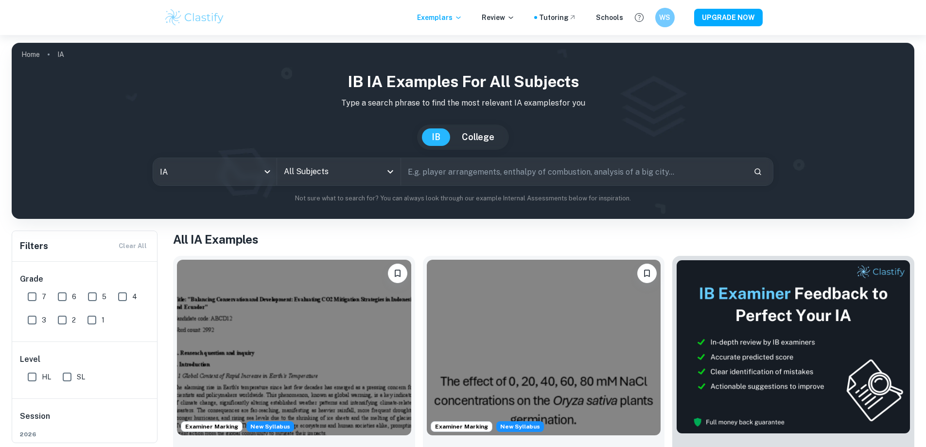
click at [350, 172] on input "All Subjects" at bounding box center [331, 171] width 100 height 18
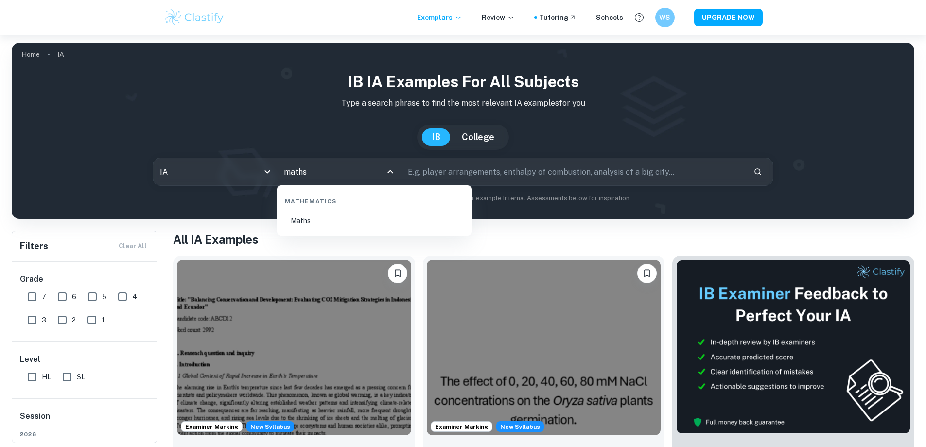
type input "math"
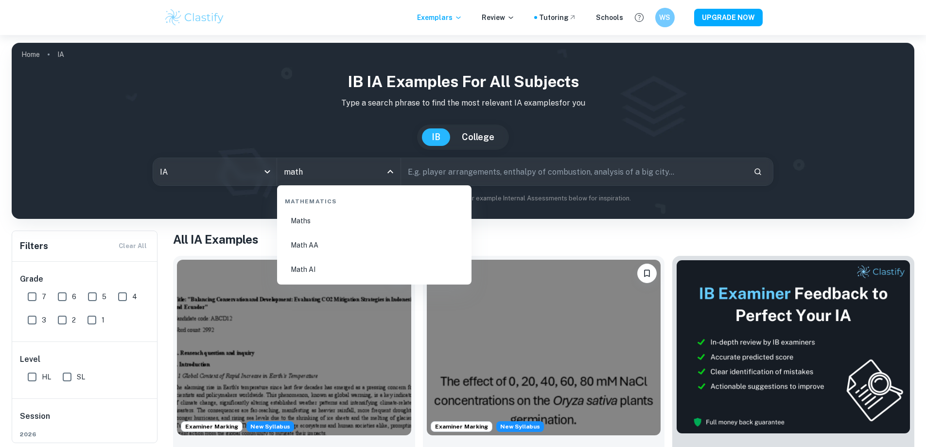
click at [350, 246] on li "Math AA" at bounding box center [374, 245] width 187 height 22
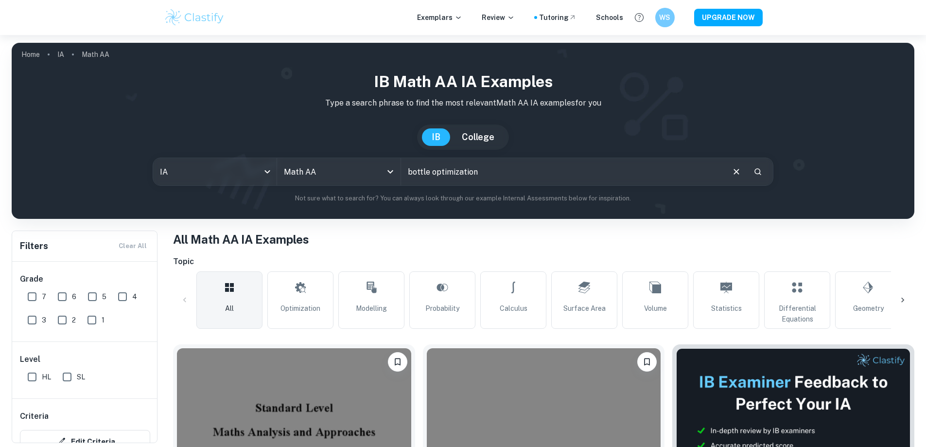
type input "bottle optimization"
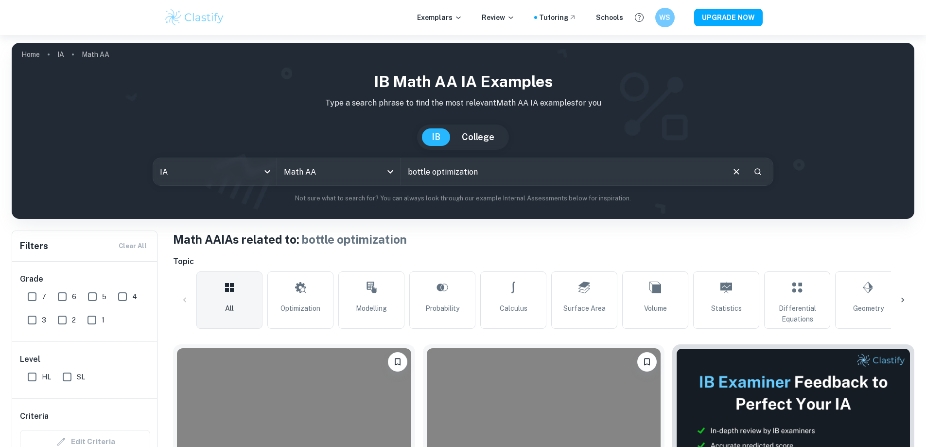
scroll to position [194, 0]
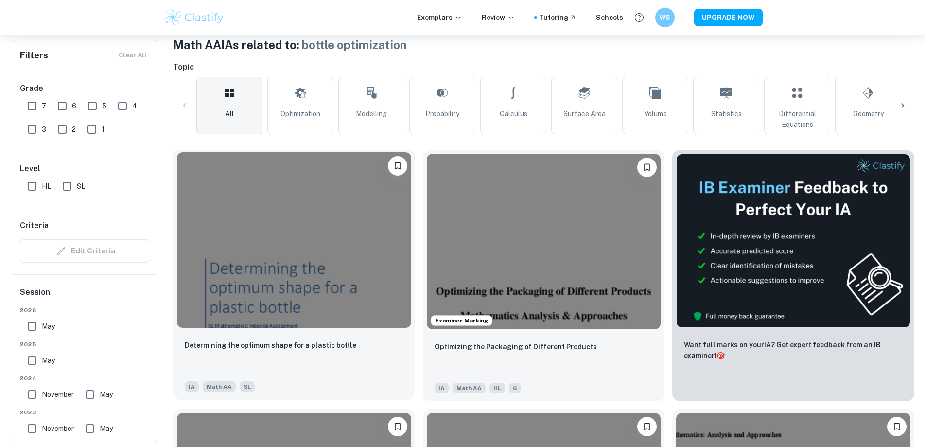
click at [292, 266] on img at bounding box center [294, 239] width 234 height 175
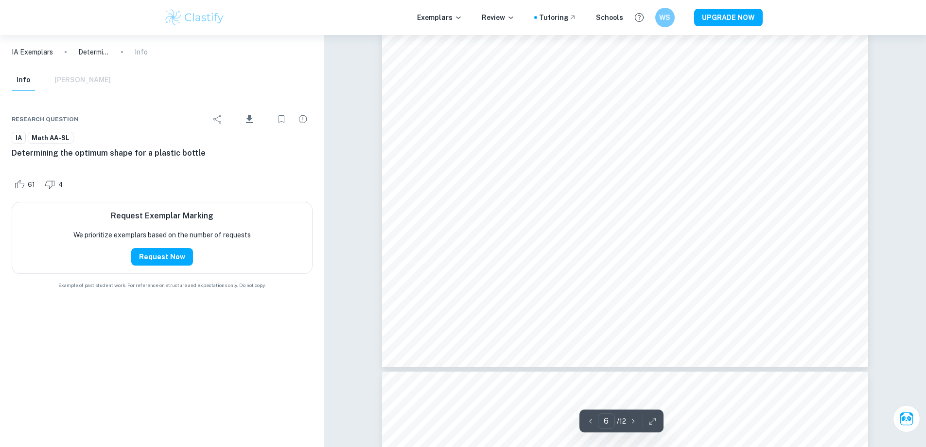
type input "7"
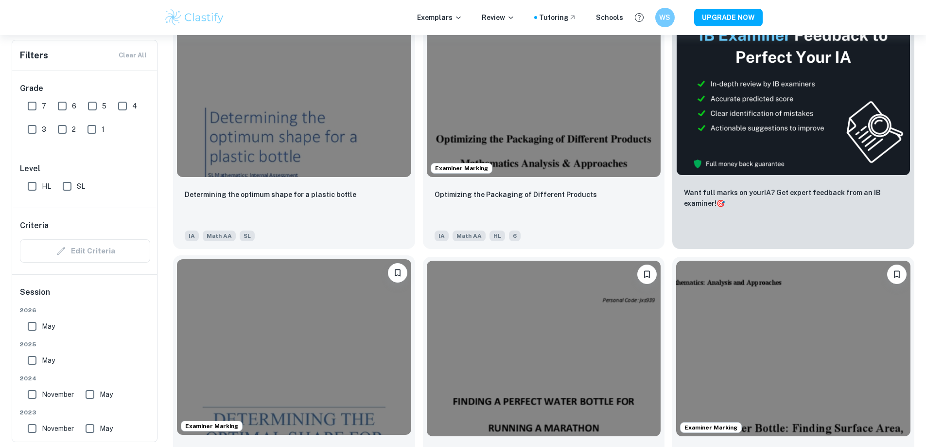
scroll to position [437, 0]
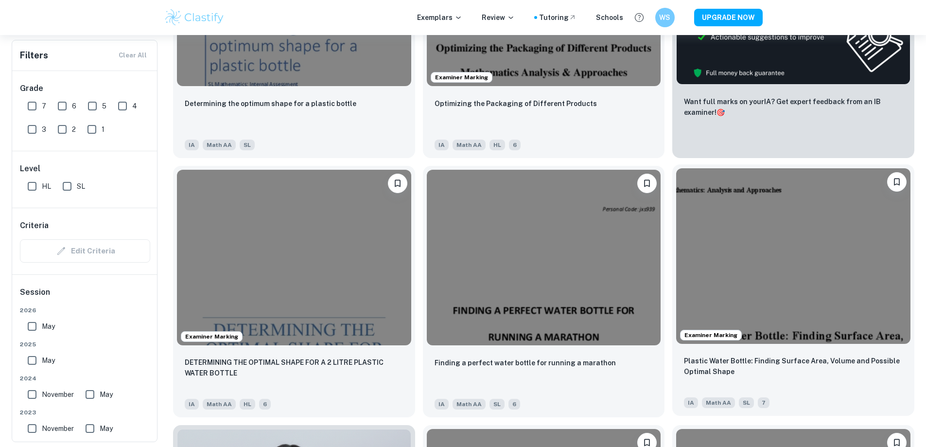
click at [458, 212] on img at bounding box center [793, 255] width 234 height 175
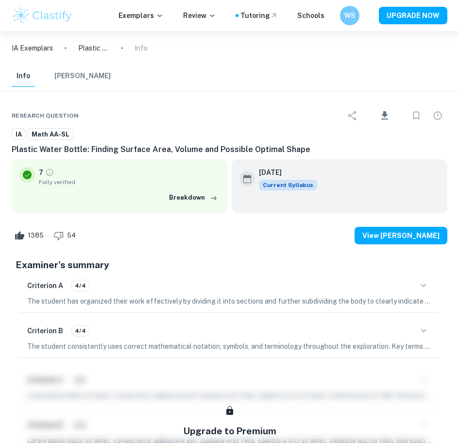
scroll to position [948, 5]
type input "3"
